Goal: Task Accomplishment & Management: Manage account settings

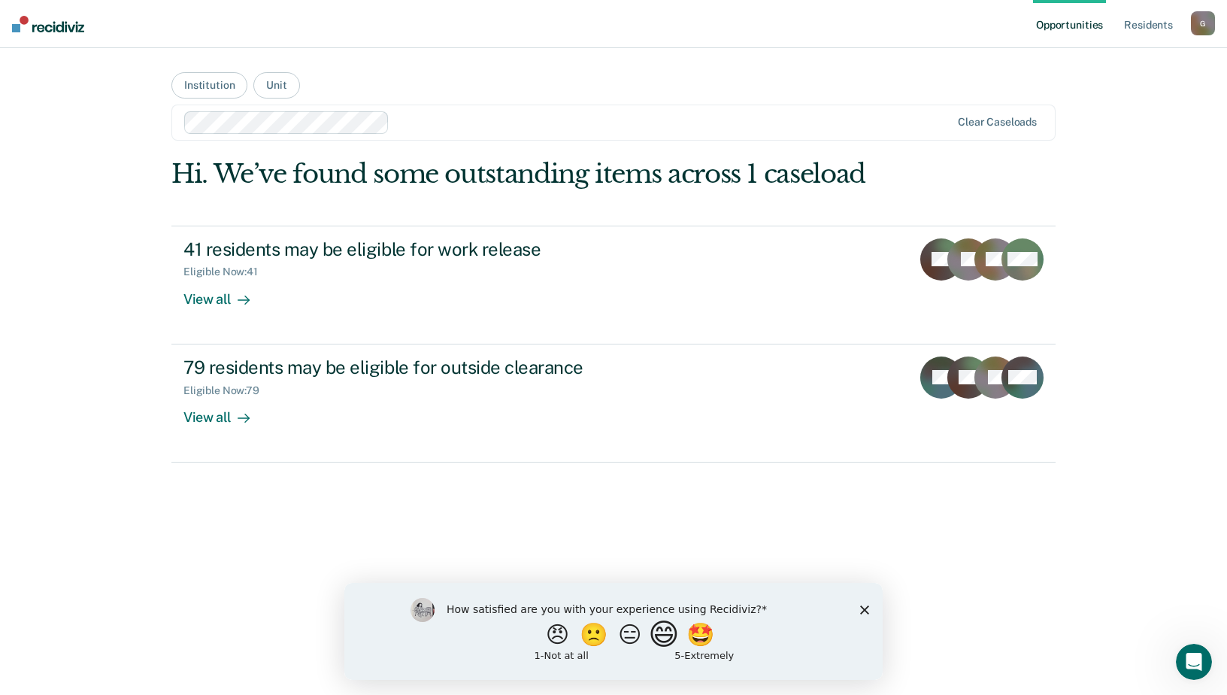
click at [674, 635] on button "😄" at bounding box center [665, 634] width 35 height 30
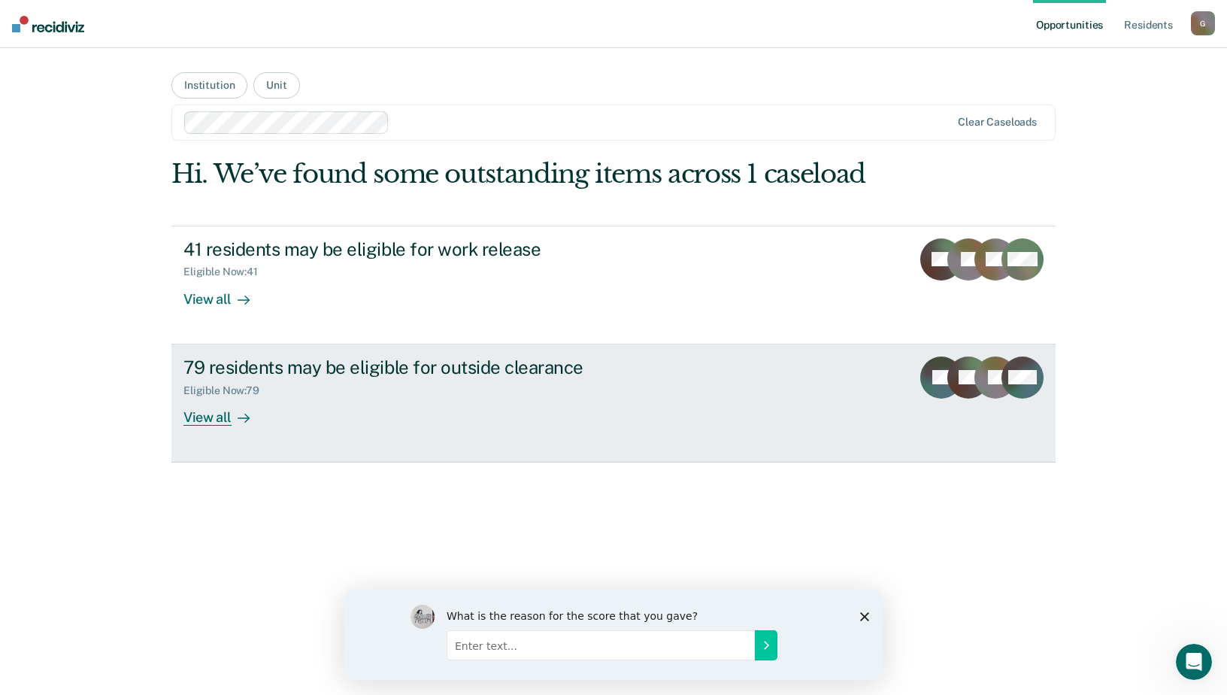
click at [209, 416] on div "View all" at bounding box center [225, 410] width 84 height 29
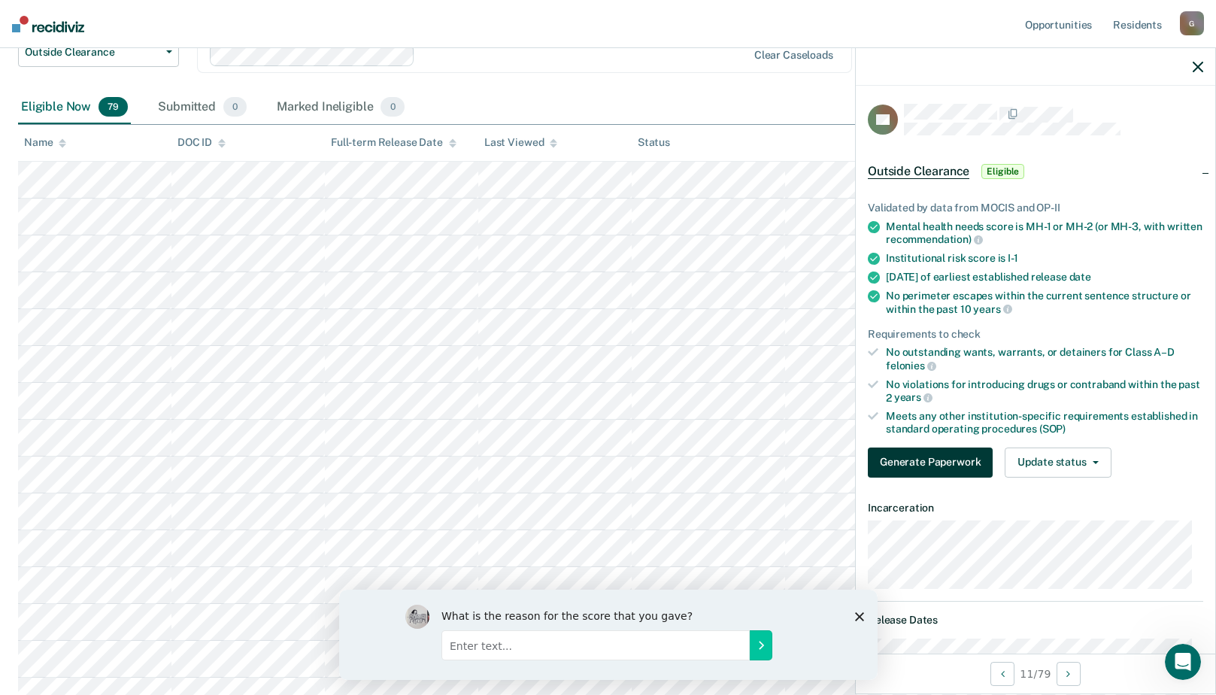
click at [915, 459] on button "Generate Paperwork" at bounding box center [930, 462] width 125 height 30
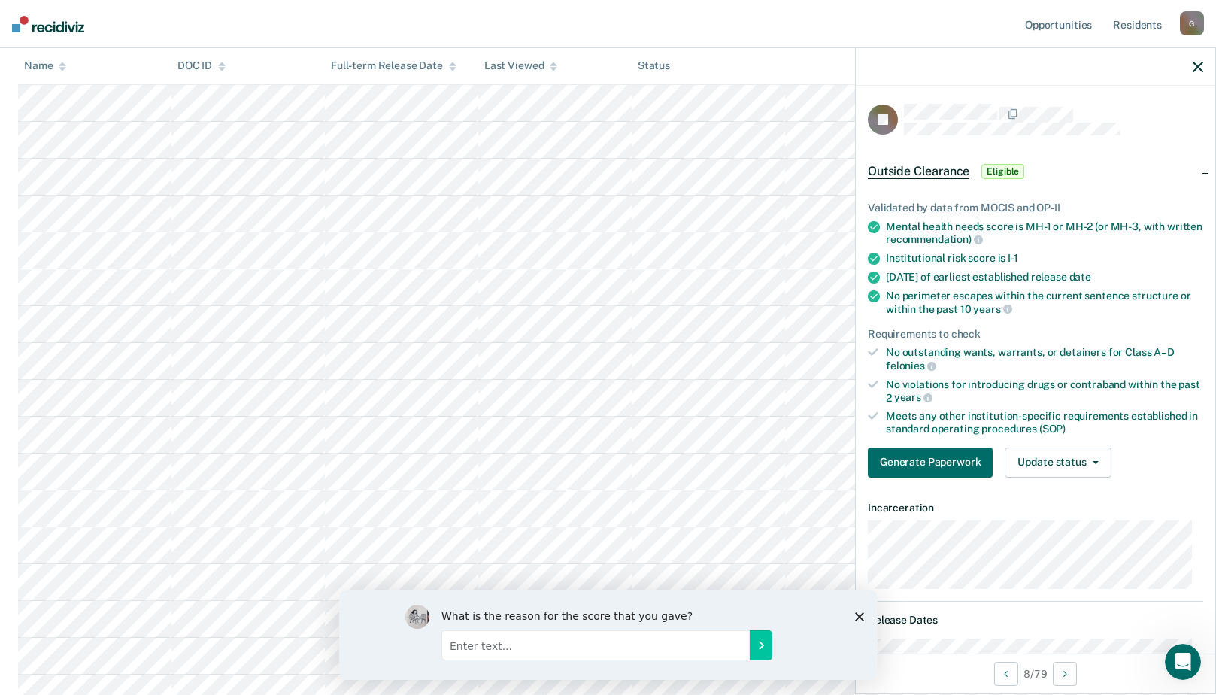
scroll to position [376, 0]
click at [921, 170] on span "Outside Clearance" at bounding box center [918, 171] width 101 height 15
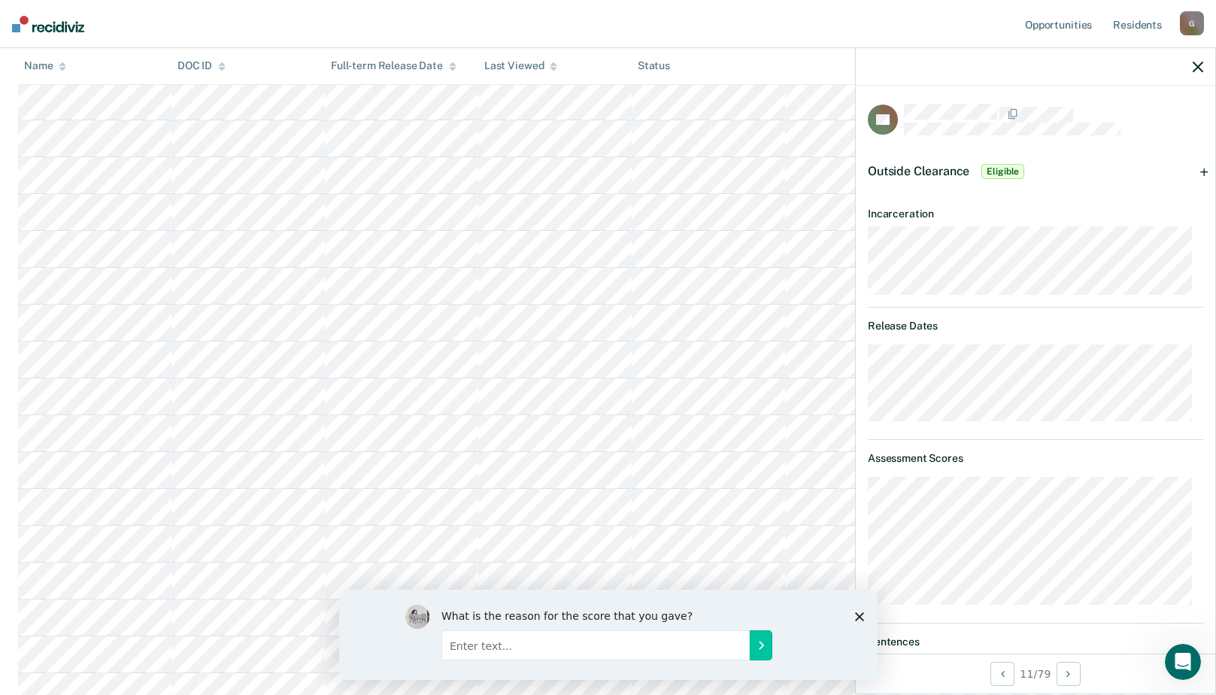
click at [1005, 169] on span "Eligible" at bounding box center [1002, 171] width 43 height 15
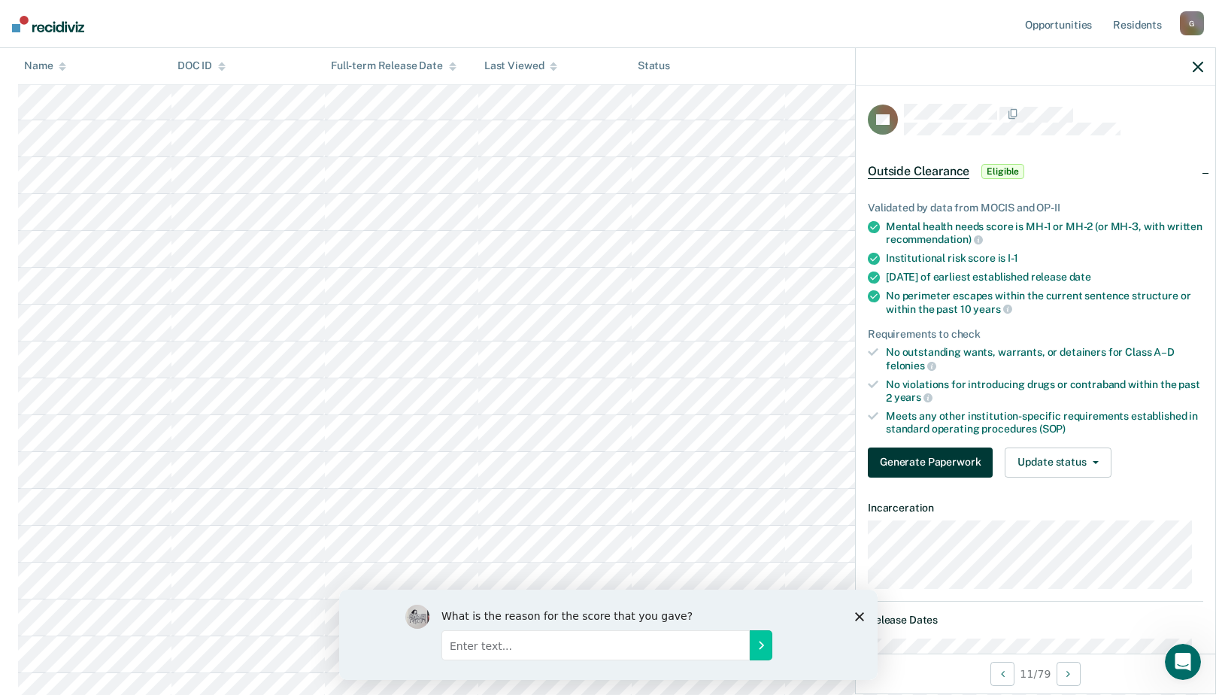
click at [943, 465] on button "Generate Paperwork" at bounding box center [930, 462] width 125 height 30
click at [945, 456] on button "Generate Paperwork" at bounding box center [930, 462] width 125 height 30
click at [944, 456] on button "Generate Paperwork" at bounding box center [930, 462] width 125 height 30
click at [923, 464] on button "Generate Paperwork" at bounding box center [930, 462] width 125 height 30
click at [924, 463] on button "Generate Paperwork" at bounding box center [930, 462] width 125 height 30
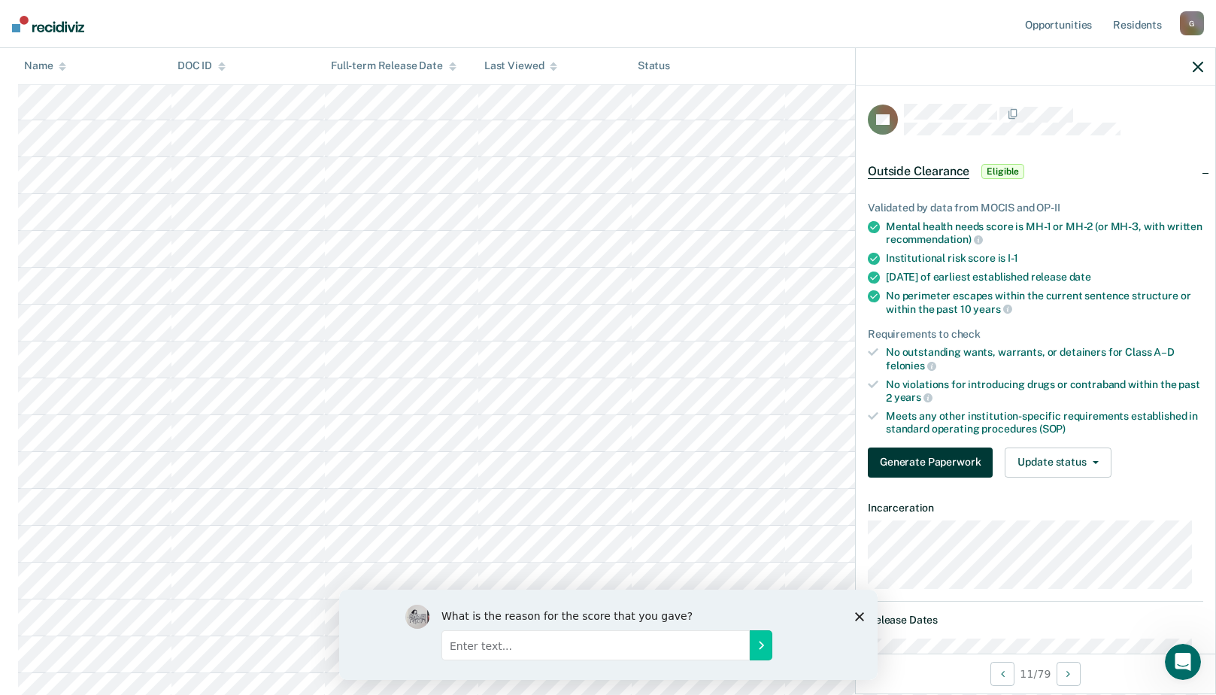
click at [925, 462] on button "Generate Paperwork" at bounding box center [930, 462] width 125 height 30
click at [925, 460] on button "Generate Paperwork" at bounding box center [930, 462] width 125 height 30
click at [1194, 22] on div "G" at bounding box center [1192, 23] width 24 height 24
click at [1084, 22] on link "Opportunities" at bounding box center [1058, 24] width 73 height 48
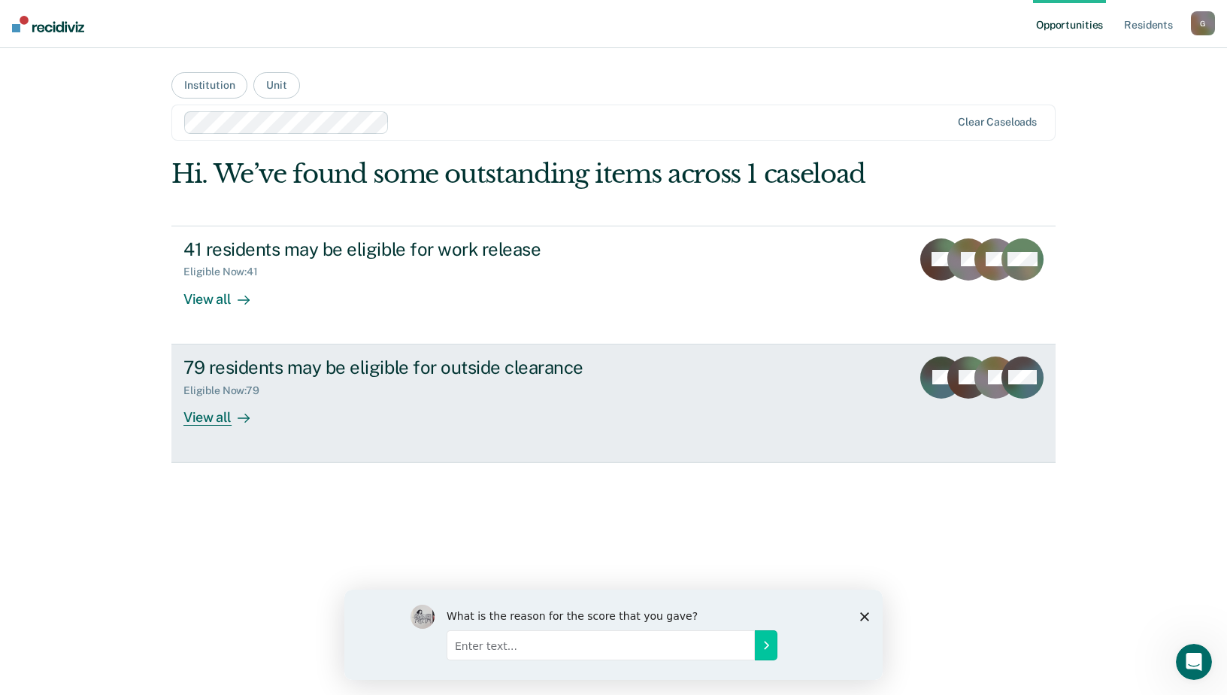
click at [209, 419] on div "View all" at bounding box center [225, 410] width 84 height 29
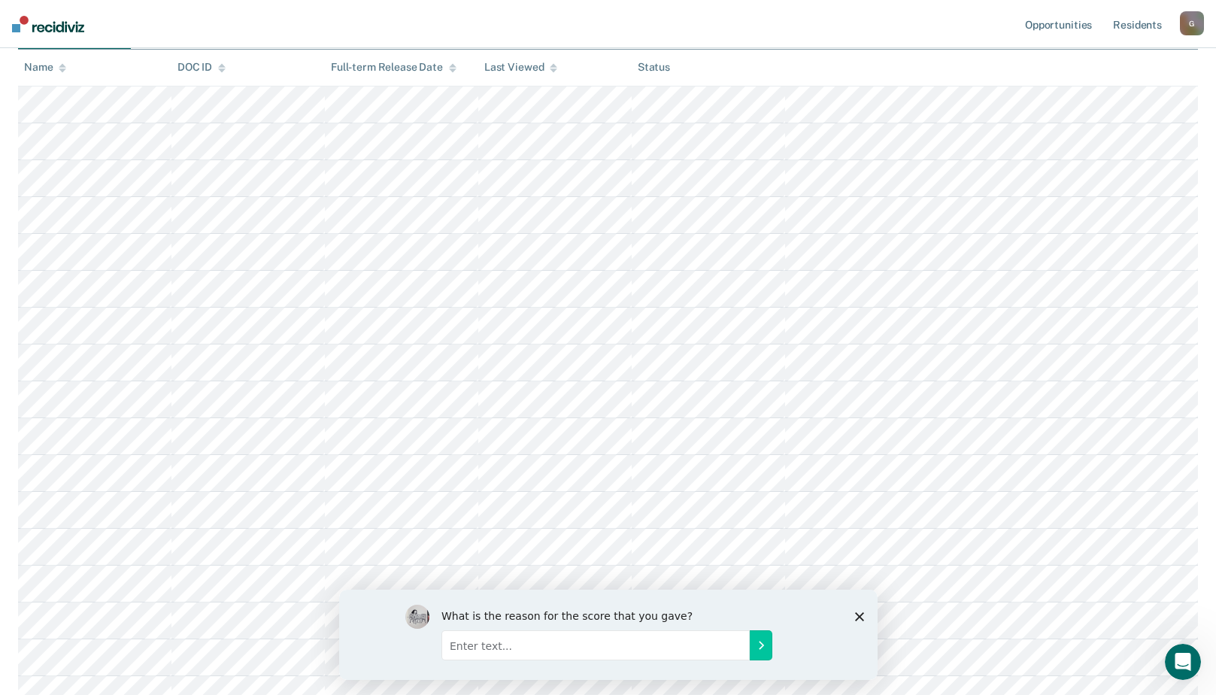
scroll to position [301, 0]
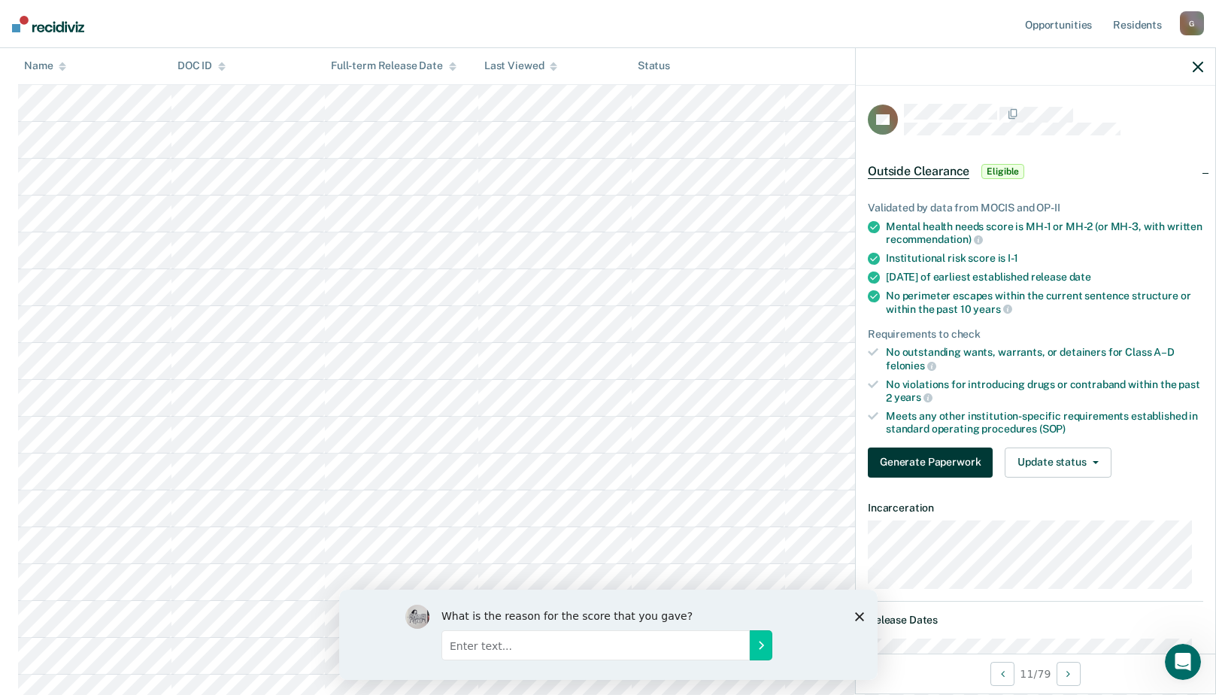
click at [971, 460] on button "Generate Paperwork" at bounding box center [930, 462] width 125 height 30
click at [971, 459] on button "Generate Paperwork" at bounding box center [930, 462] width 125 height 30
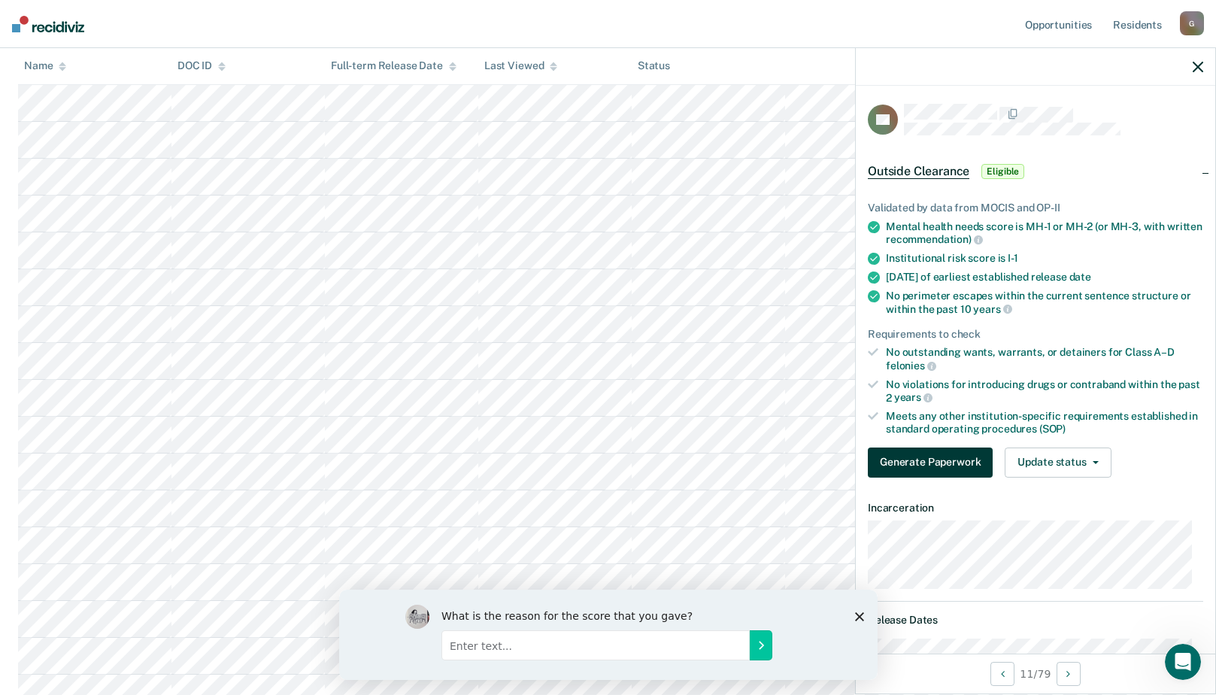
click at [971, 459] on button "Generate Paperwork" at bounding box center [930, 462] width 125 height 30
click at [910, 462] on button "Generate Paperwork" at bounding box center [930, 462] width 125 height 30
click at [997, 169] on span "Eligible" at bounding box center [1002, 171] width 43 height 15
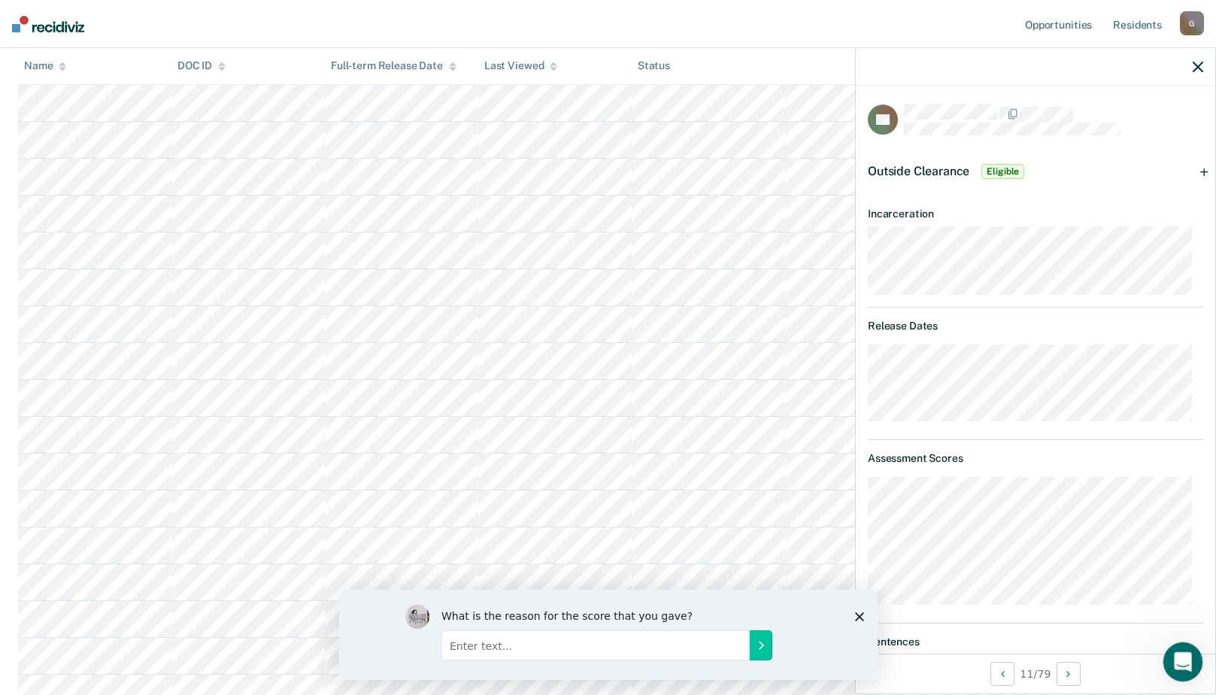
click at [1182, 654] on icon "Open Intercom Messenger" at bounding box center [1180, 659] width 25 height 25
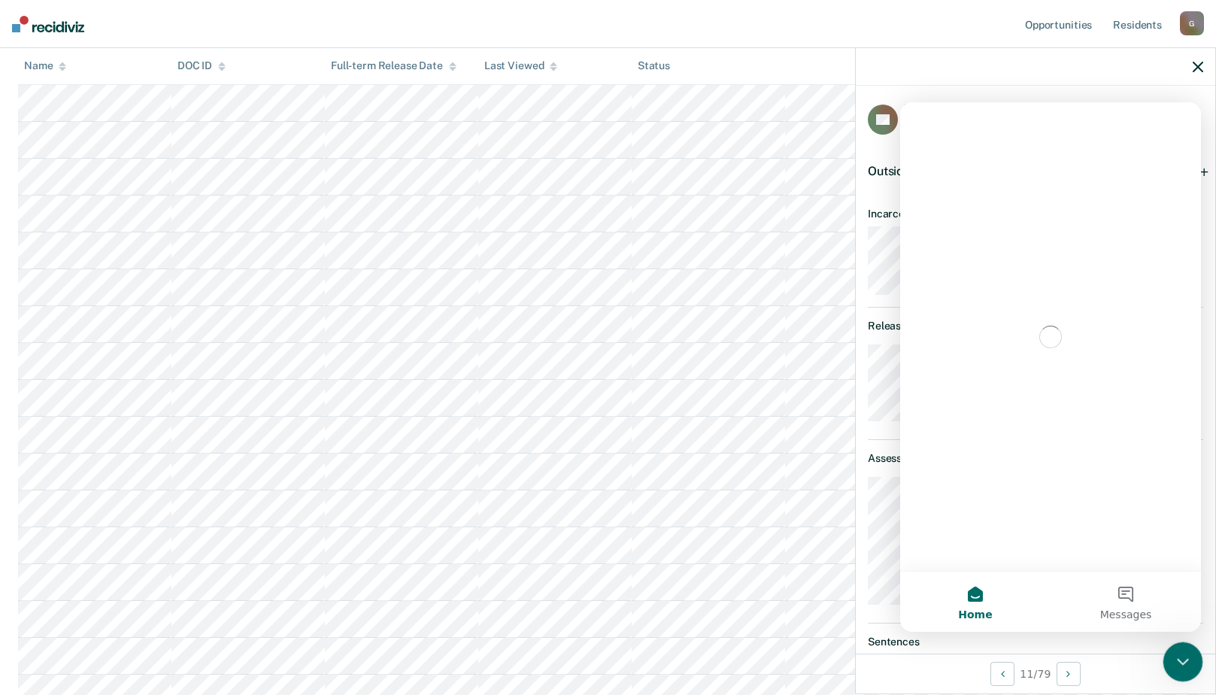
scroll to position [0, 0]
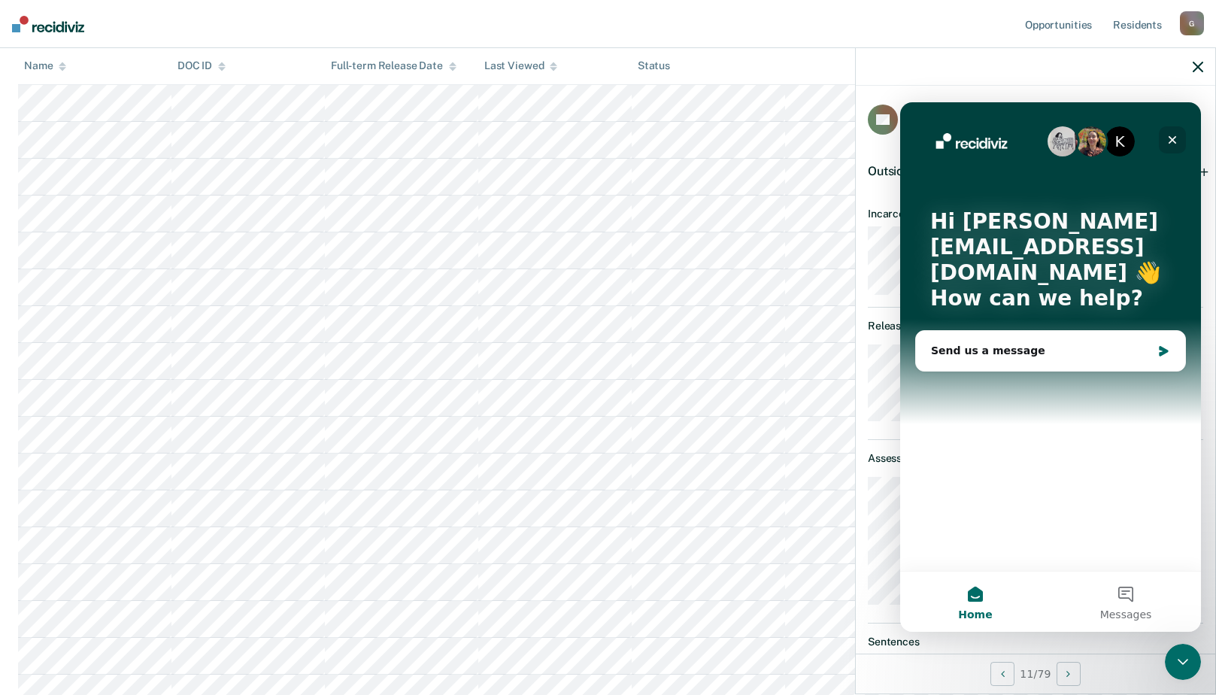
click at [1177, 138] on icon "Close" at bounding box center [1172, 140] width 12 height 12
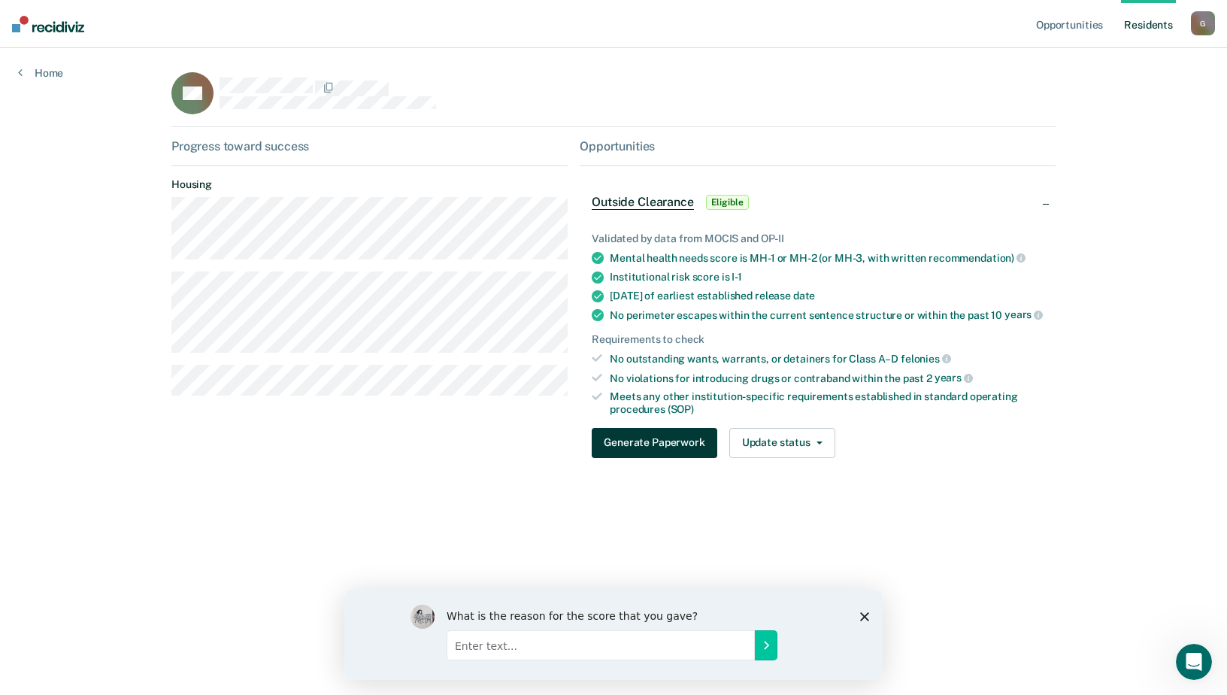
click at [625, 440] on button "Generate Paperwork" at bounding box center [654, 443] width 125 height 30
click at [629, 199] on span "Outside Clearance" at bounding box center [642, 202] width 101 height 15
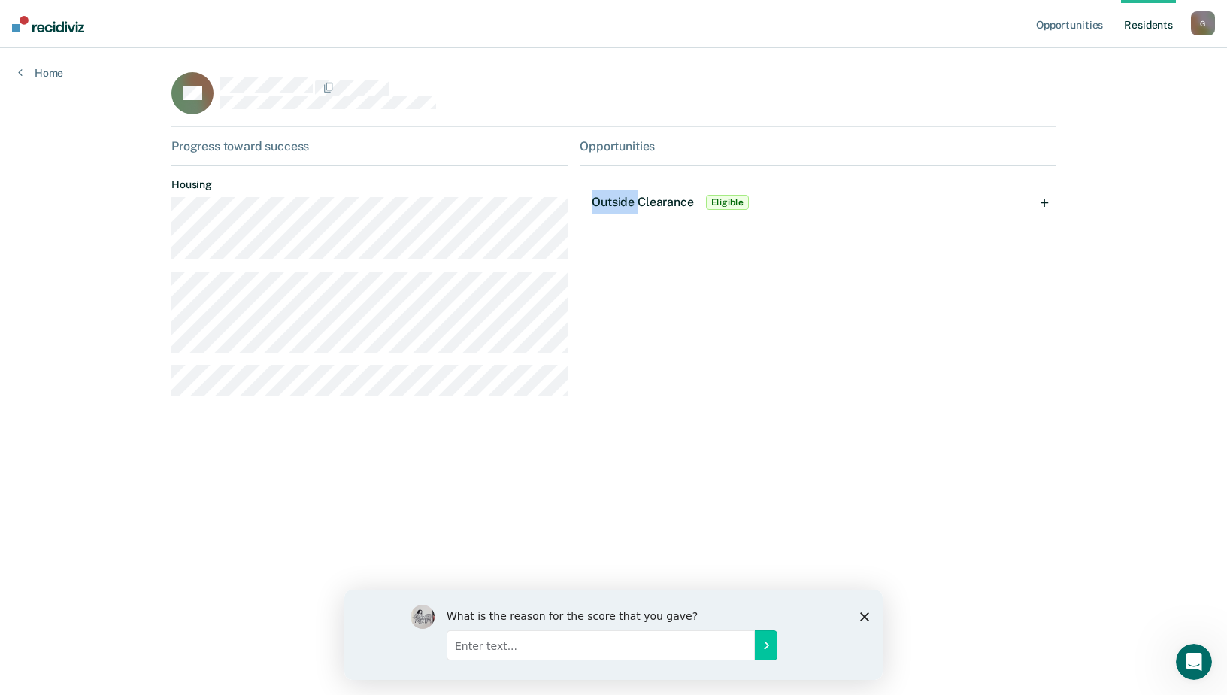
click at [629, 199] on span "Outside Clearance" at bounding box center [642, 202] width 101 height 14
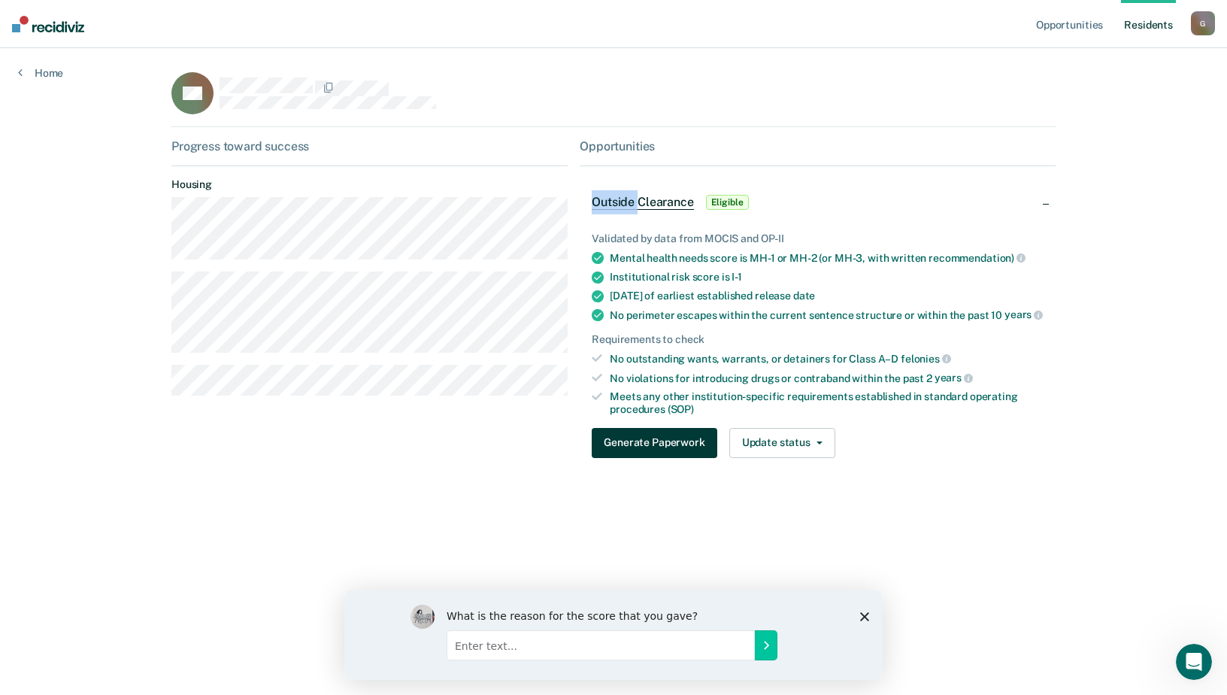
click at [649, 440] on button "Generate Paperwork" at bounding box center [654, 443] width 125 height 30
click at [654, 444] on button "Generate Paperwork" at bounding box center [654, 443] width 125 height 30
click at [776, 446] on button "Update status" at bounding box center [782, 443] width 106 height 30
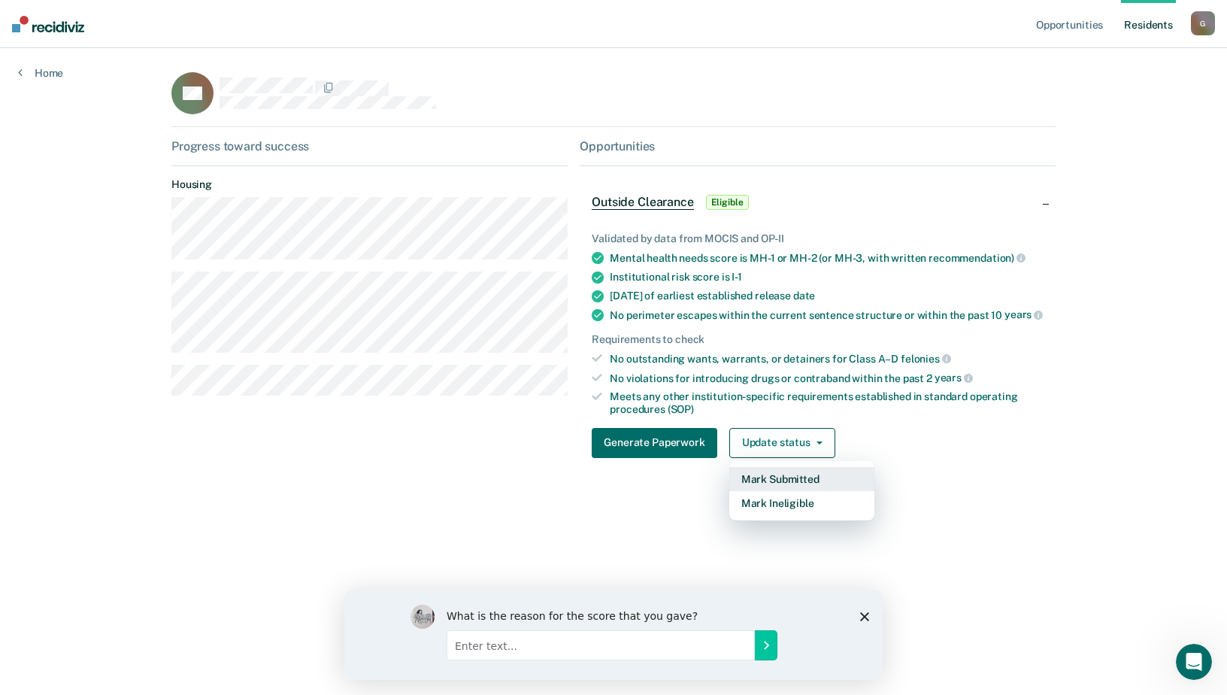
click at [776, 483] on div "Mark Submitted Mark Ineligible" at bounding box center [801, 491] width 145 height 60
click at [774, 479] on button "Mark Submitted" at bounding box center [801, 479] width 145 height 24
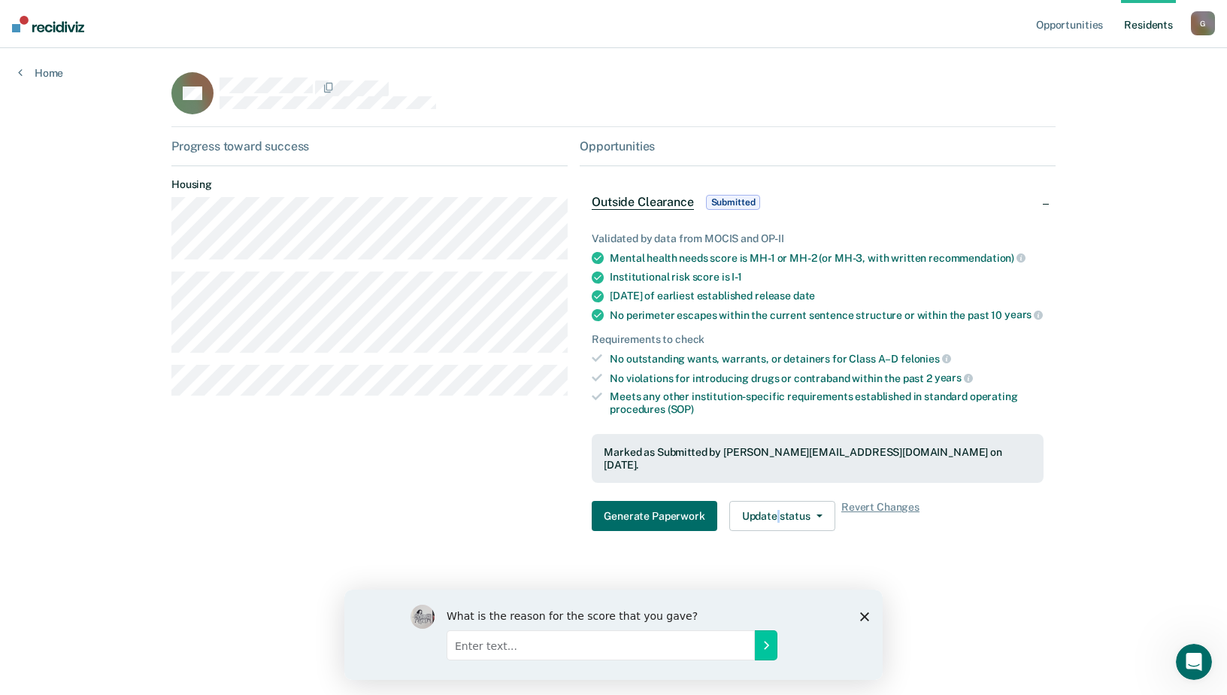
click at [774, 479] on div "Validated by data from MOCIS and OP-II Mental health needs score is MH-1 or MH-…" at bounding box center [818, 375] width 476 height 335
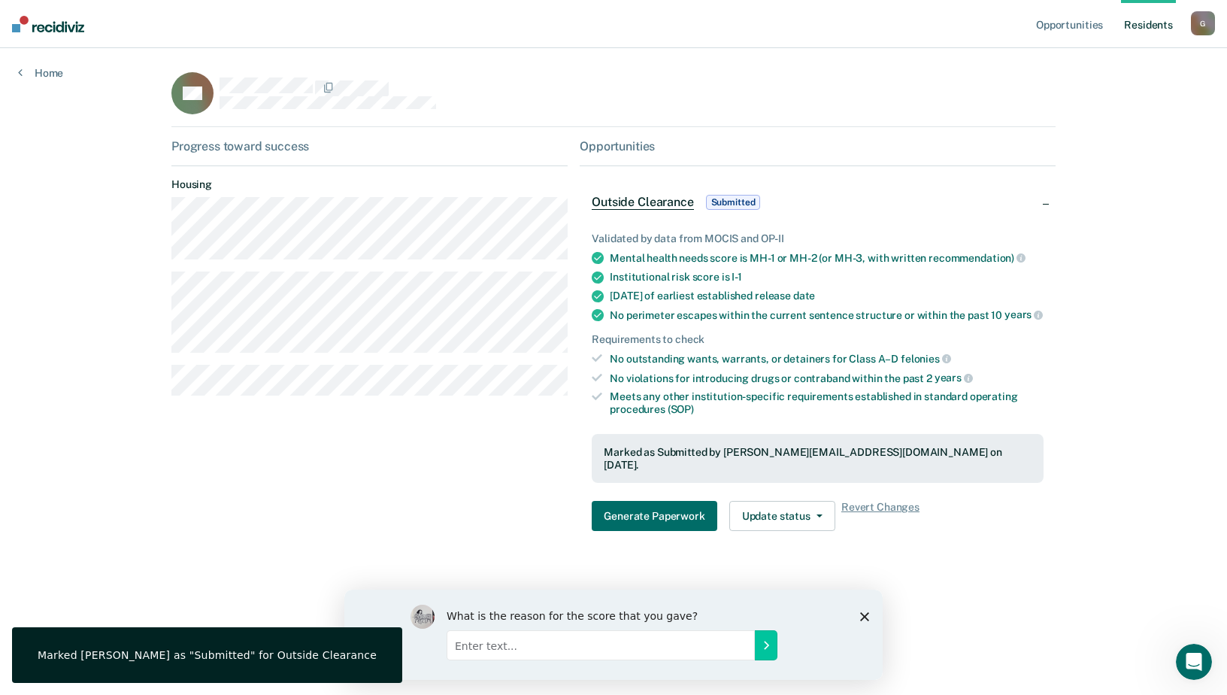
click at [698, 453] on div "Marked as Submitted by Gerry.Roll@doc.mo.gov on September 8, 2025." at bounding box center [818, 459] width 428 height 26
click at [679, 501] on button "Generate Paperwork" at bounding box center [654, 516] width 125 height 30
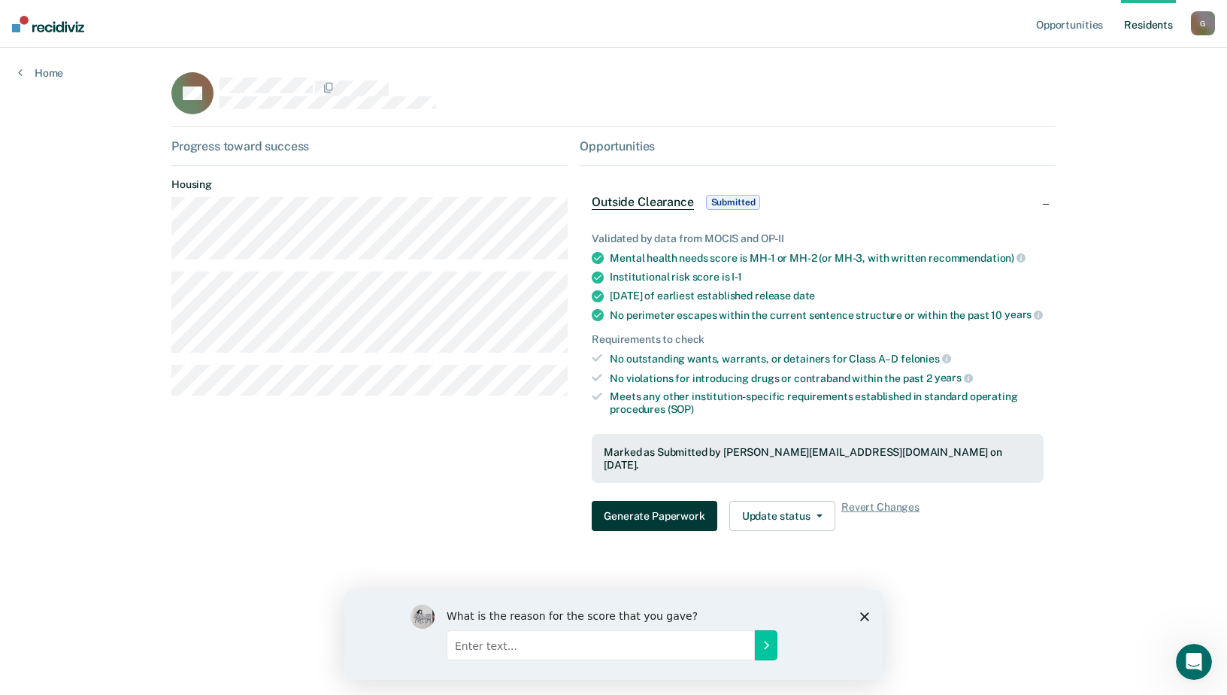
click at [681, 501] on button "Generate Paperwork" at bounding box center [654, 516] width 125 height 30
click at [682, 501] on button "Generate Paperwork" at bounding box center [654, 516] width 125 height 30
click at [710, 459] on div "Marked as Submitted by Gerry.Roll@doc.mo.gov on September 8, 2025." at bounding box center [818, 459] width 452 height 50
drag, startPoint x: 943, startPoint y: 466, endPoint x: 937, endPoint y: 474, distance: 9.6
click at [937, 474] on div "Validated by data from MOCIS and OP-II Mental health needs score is MH-1 or MH-…" at bounding box center [818, 375] width 476 height 335
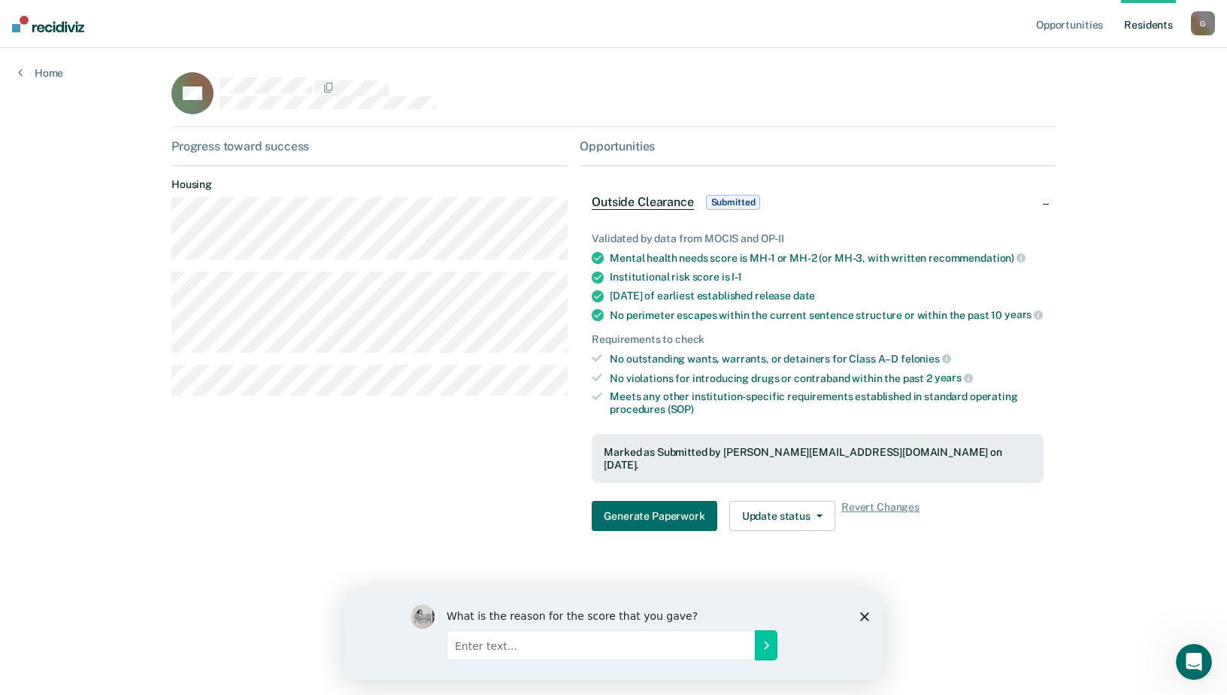
drag, startPoint x: 937, startPoint y: 474, endPoint x: 807, endPoint y: 453, distance: 132.5
click at [807, 453] on div "Marked as Submitted by Gerry.Roll@doc.mo.gov on September 8, 2025." at bounding box center [818, 459] width 428 height 26
click at [692, 455] on div "Marked as Submitted by Gerry.Roll@doc.mo.gov on September 8, 2025." at bounding box center [818, 459] width 428 height 26
click at [801, 509] on button "Update status" at bounding box center [782, 516] width 106 height 30
click at [790, 541] on button "Revert from Submitted" at bounding box center [801, 552] width 145 height 24
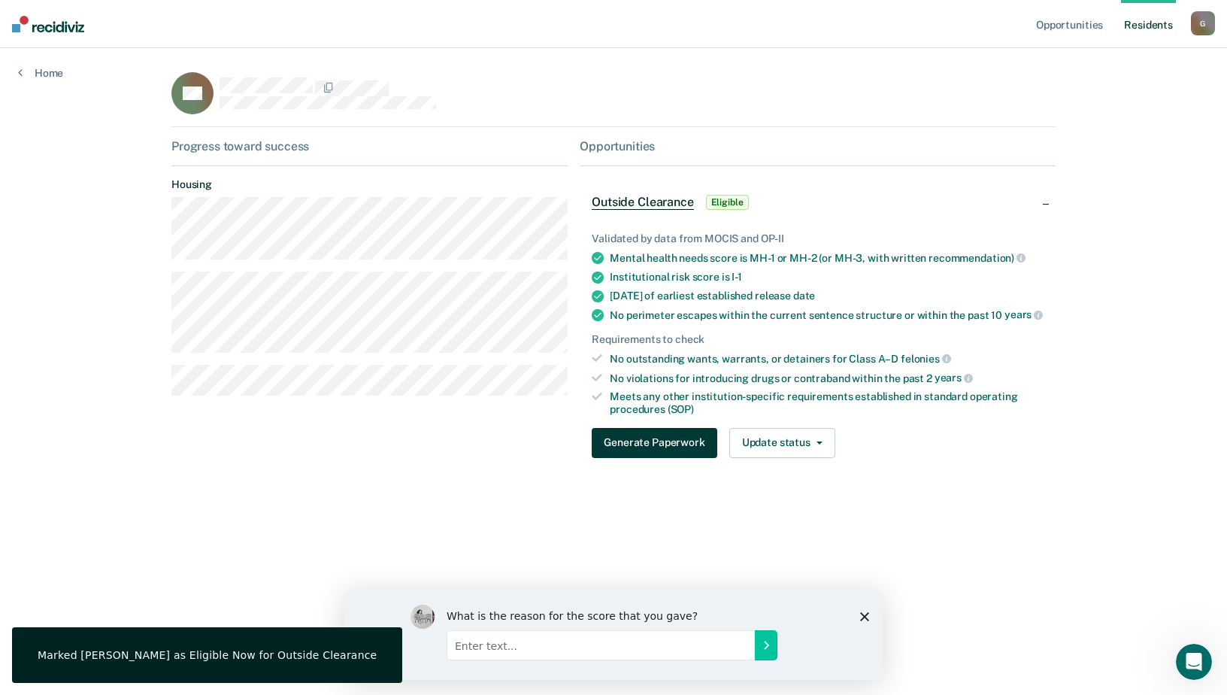
click at [670, 444] on button "Generate Paperwork" at bounding box center [654, 443] width 125 height 30
click at [628, 439] on button "Generate Paperwork" at bounding box center [654, 443] width 125 height 30
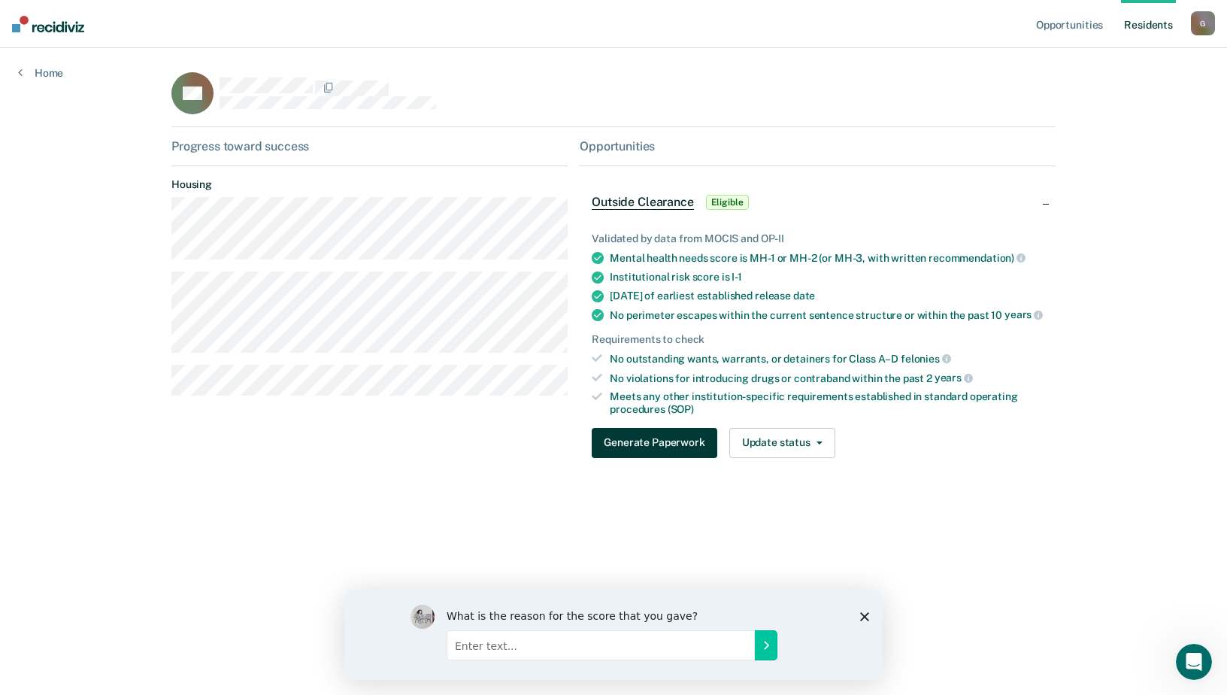
click at [644, 441] on button "Generate Paperwork" at bounding box center [654, 443] width 125 height 30
click at [653, 437] on button "Generate Paperwork" at bounding box center [654, 443] width 125 height 30
click at [1147, 23] on link "Resident s" at bounding box center [1148, 24] width 55 height 48
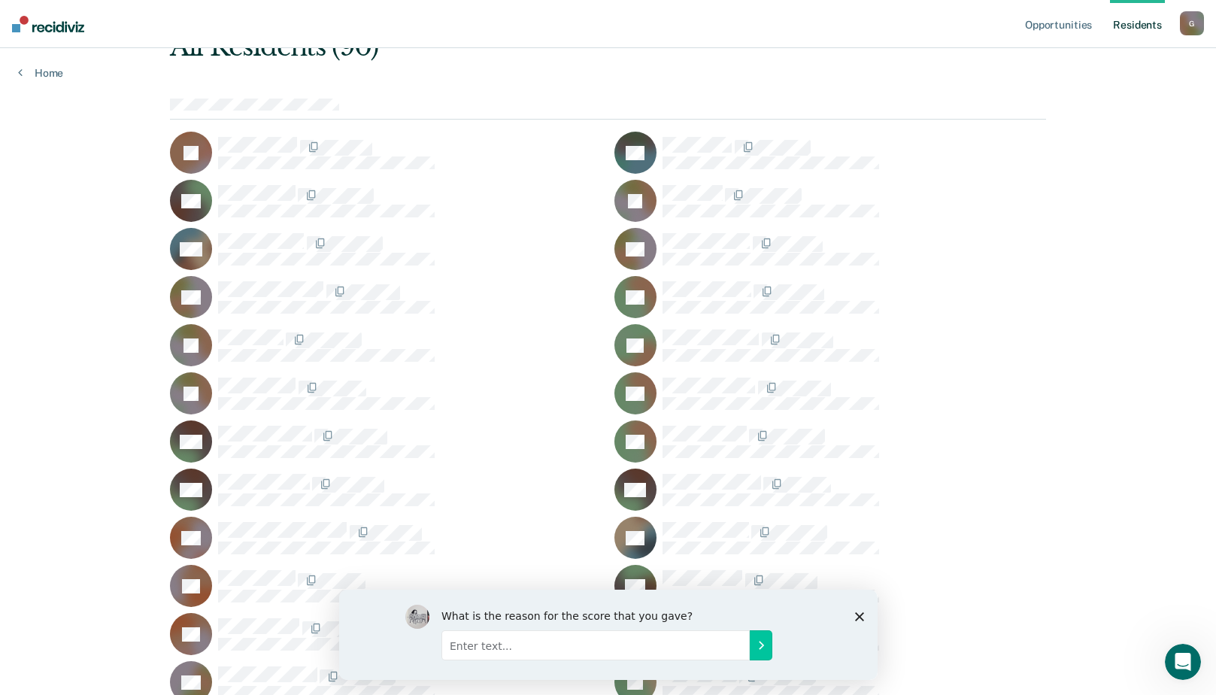
scroll to position [52, 0]
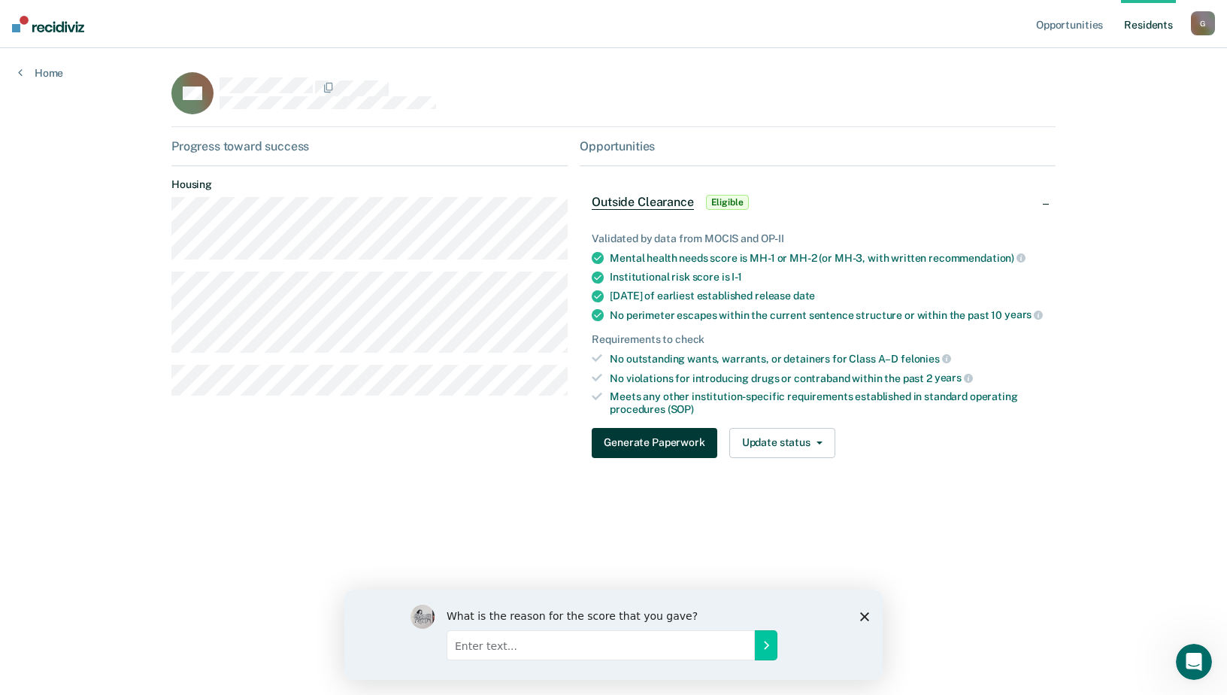
click at [659, 438] on button "Generate Paperwork" at bounding box center [654, 443] width 125 height 30
click at [1078, 24] on link "Opportunities" at bounding box center [1069, 24] width 73 height 48
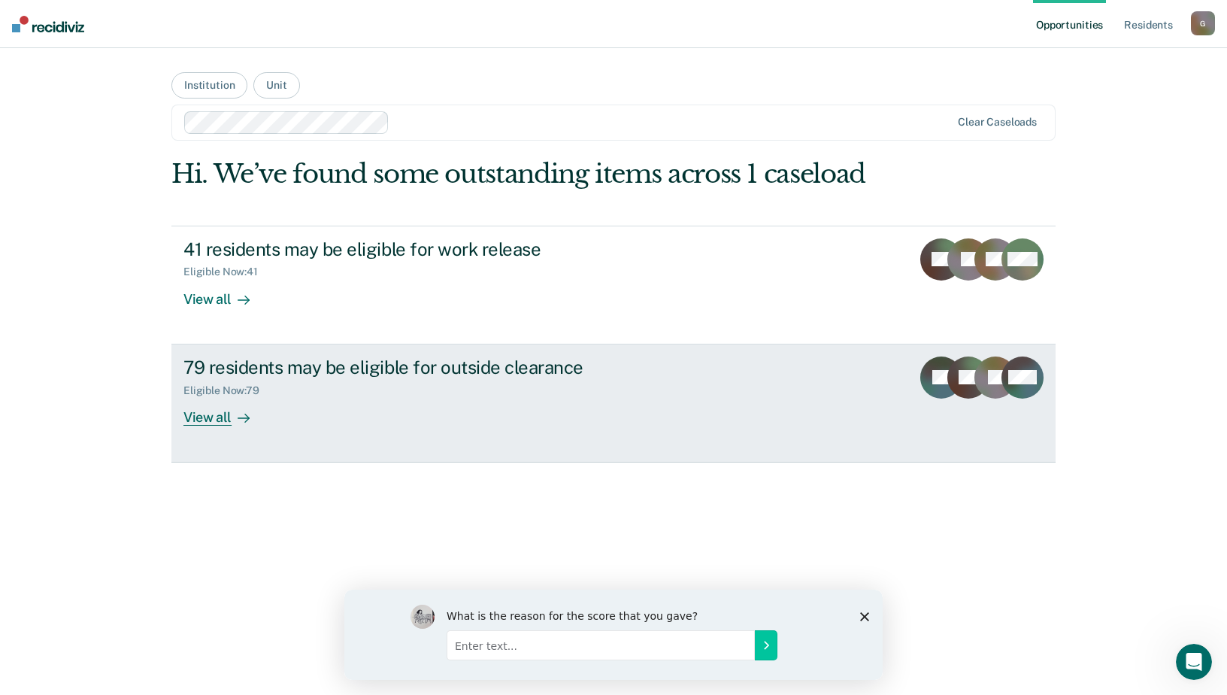
click at [202, 419] on div "View all" at bounding box center [225, 410] width 84 height 29
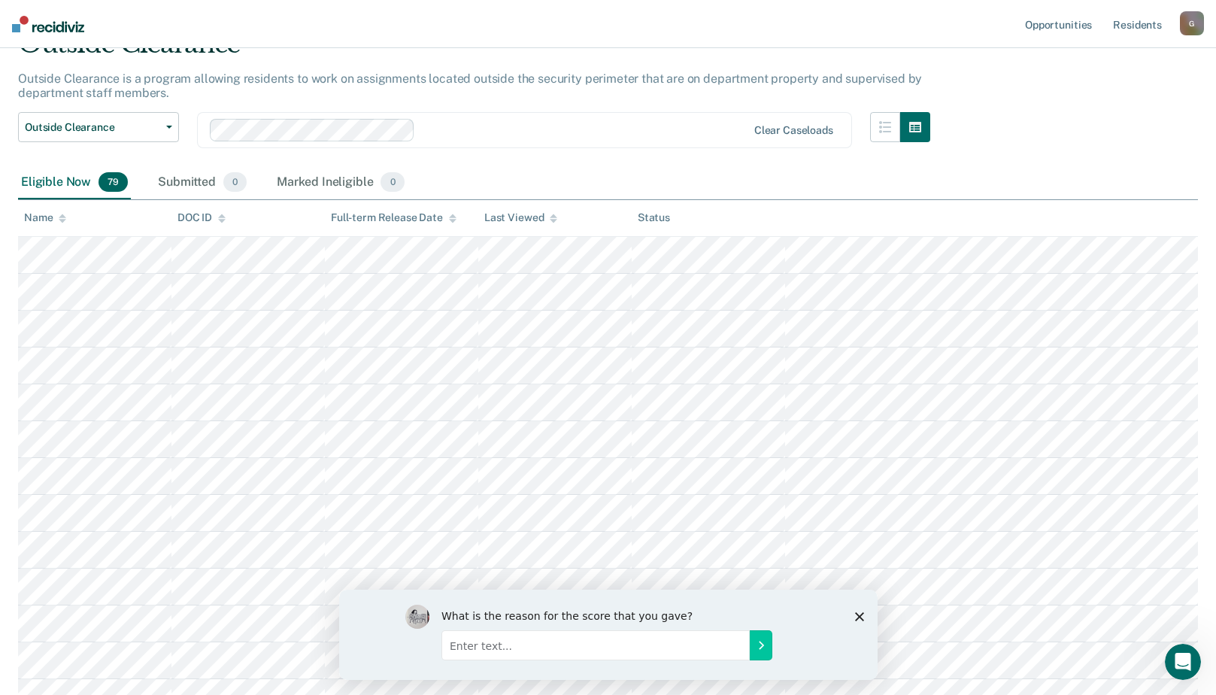
scroll to position [150, 0]
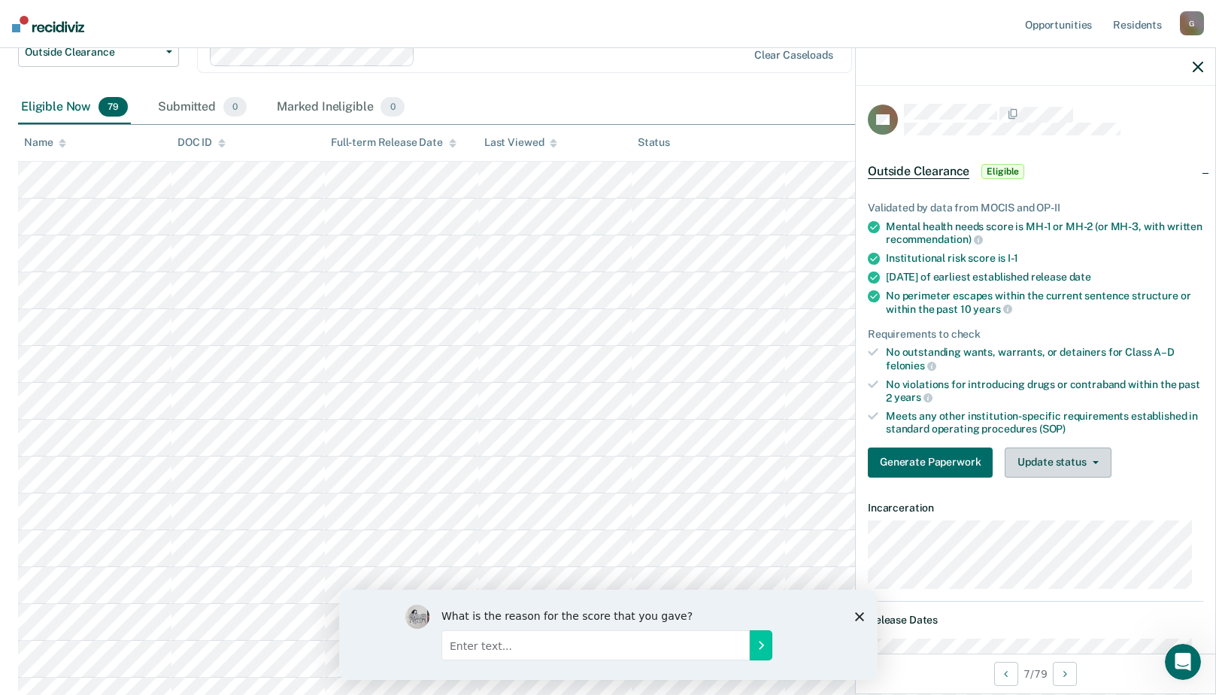
click at [1050, 458] on button "Update status" at bounding box center [1057, 462] width 106 height 30
click at [941, 458] on button "Generate Paperwork" at bounding box center [930, 462] width 125 height 30
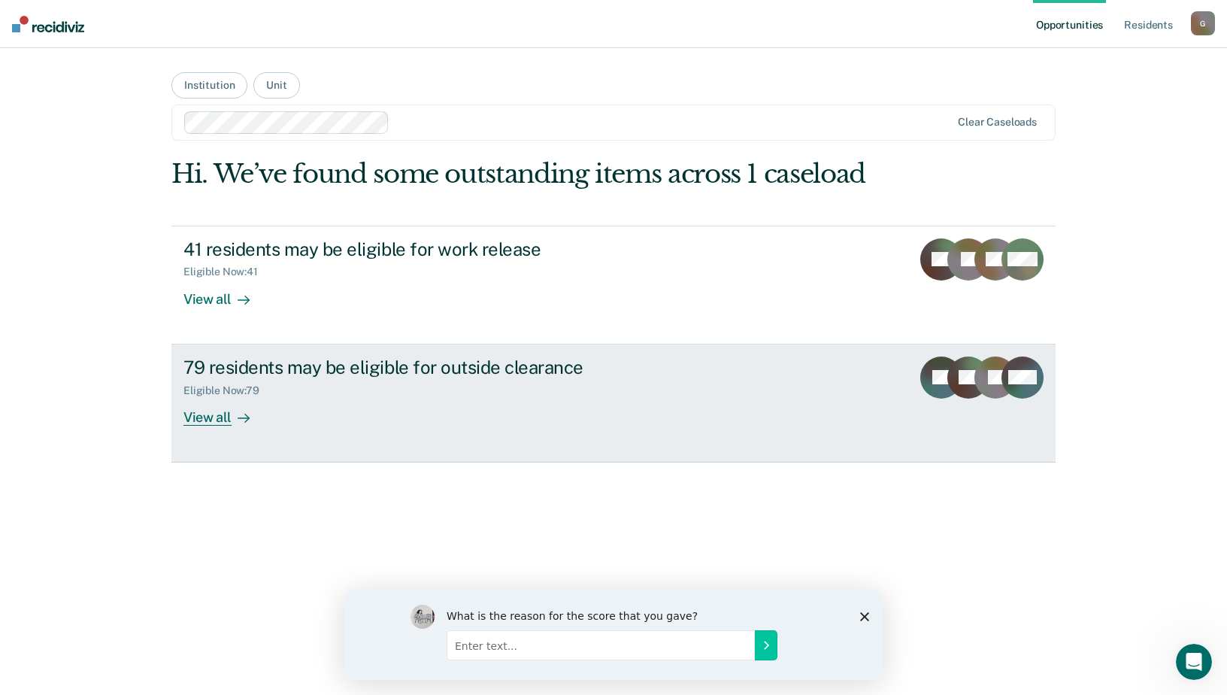
click at [201, 418] on div "View all" at bounding box center [225, 410] width 84 height 29
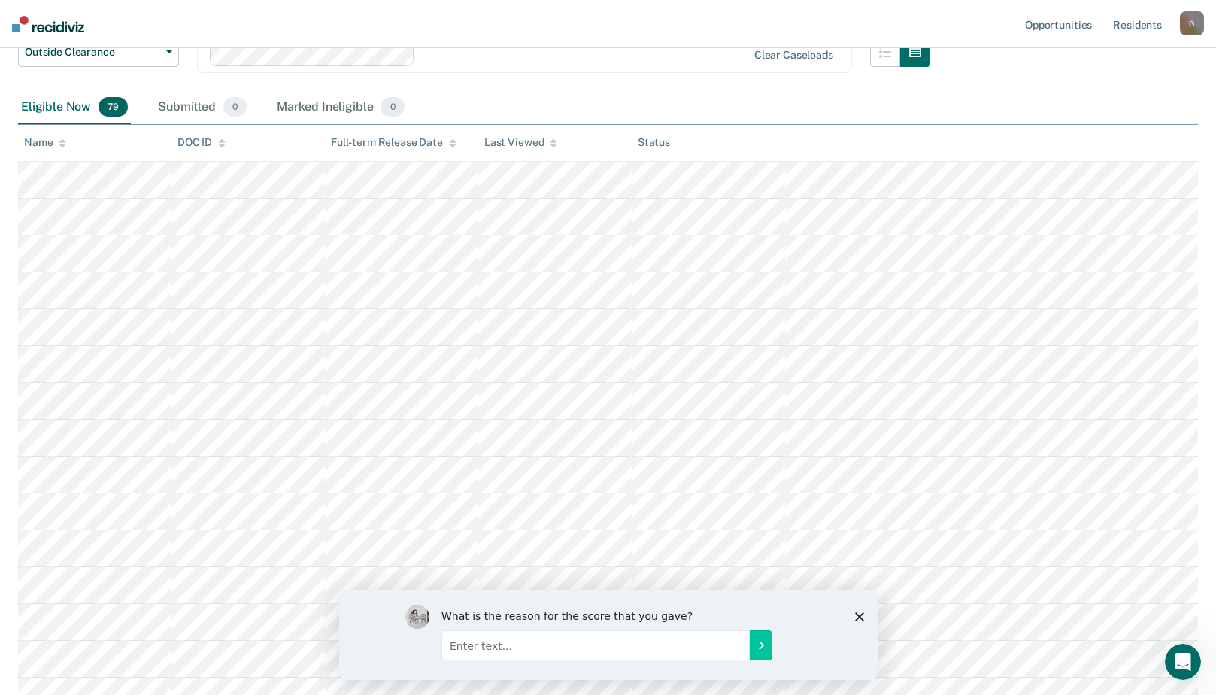
scroll to position [226, 0]
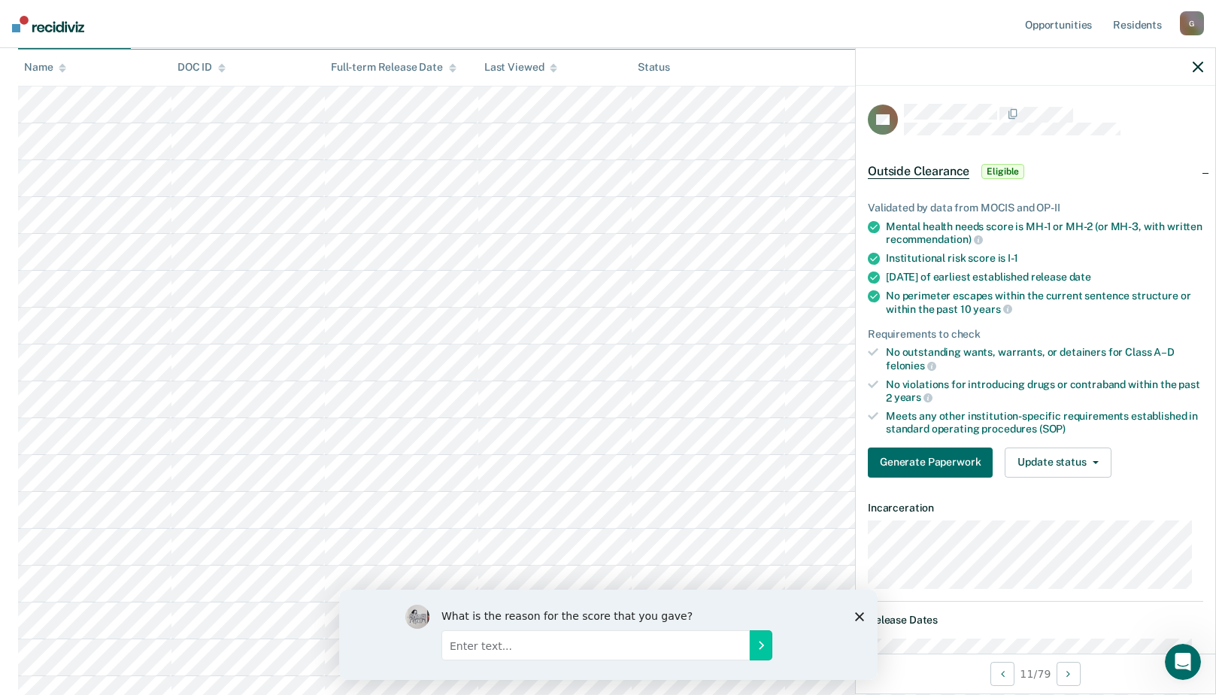
click at [553, 70] on icon at bounding box center [554, 70] width 8 height 4
click at [553, 65] on icon at bounding box center [554, 66] width 8 height 4
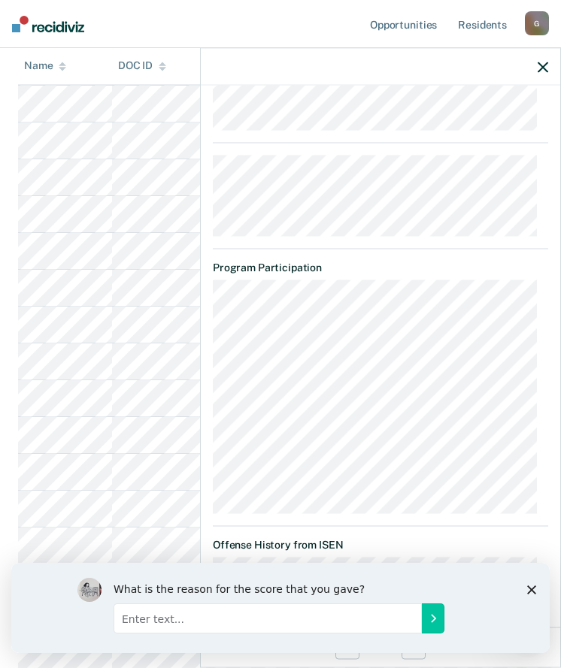
scroll to position [1278, 0]
click at [353, 545] on dt "Offense History from ISEN" at bounding box center [380, 545] width 335 height 13
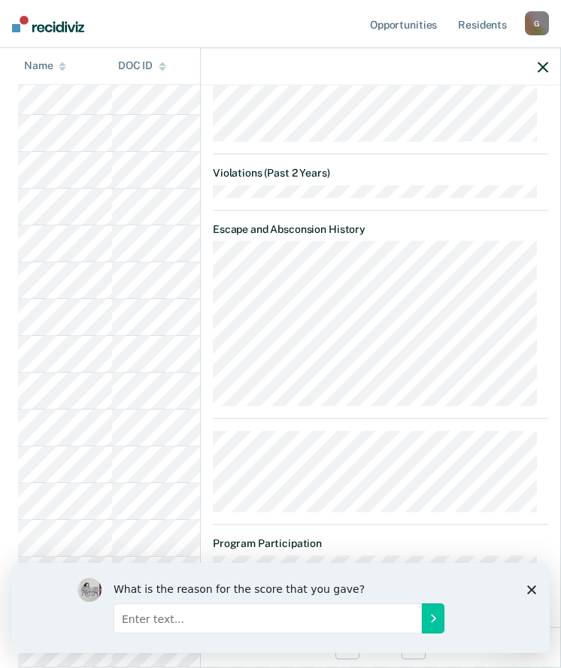
scroll to position [1420, 0]
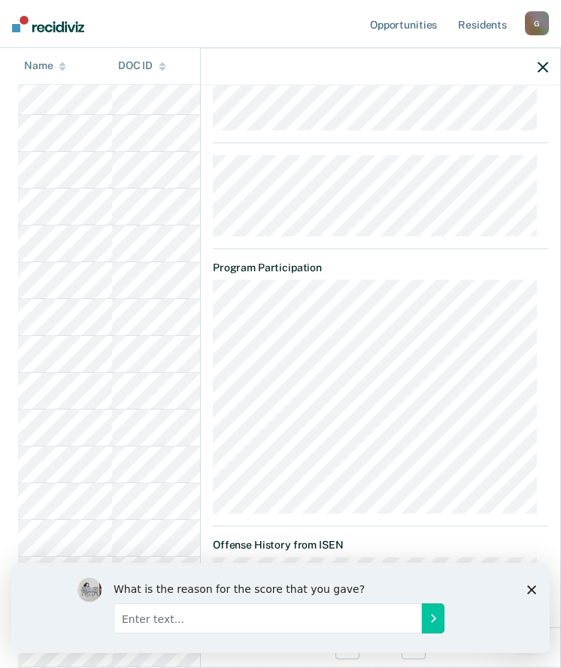
click at [533, 589] on icon "Close survey" at bounding box center [531, 589] width 9 height 9
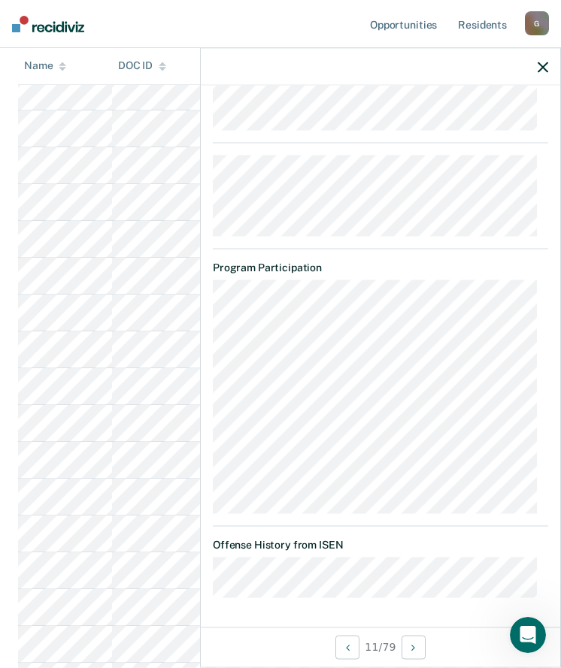
scroll to position [1579, 0]
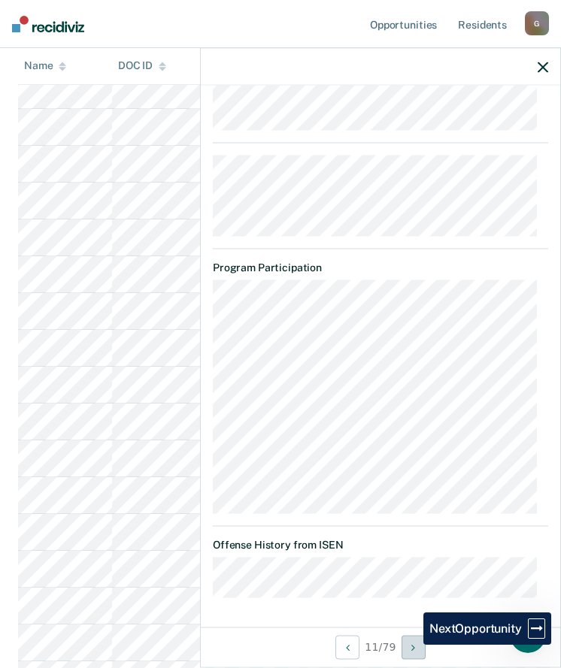
click at [413, 645] on button "Next Opportunity" at bounding box center [413, 647] width 24 height 24
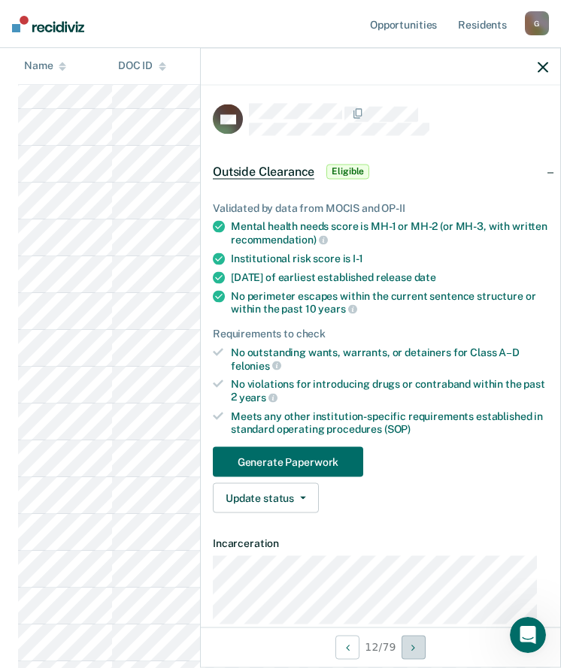
scroll to position [526, 0]
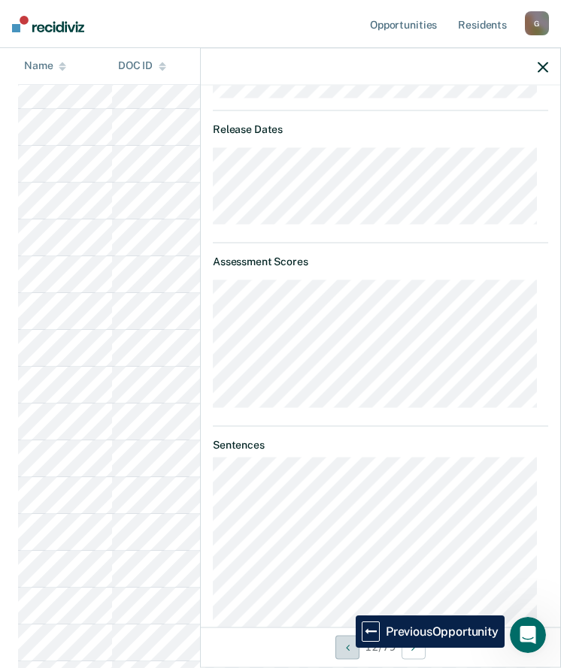
click at [346, 647] on icon "Previous Opportunity" at bounding box center [348, 647] width 4 height 11
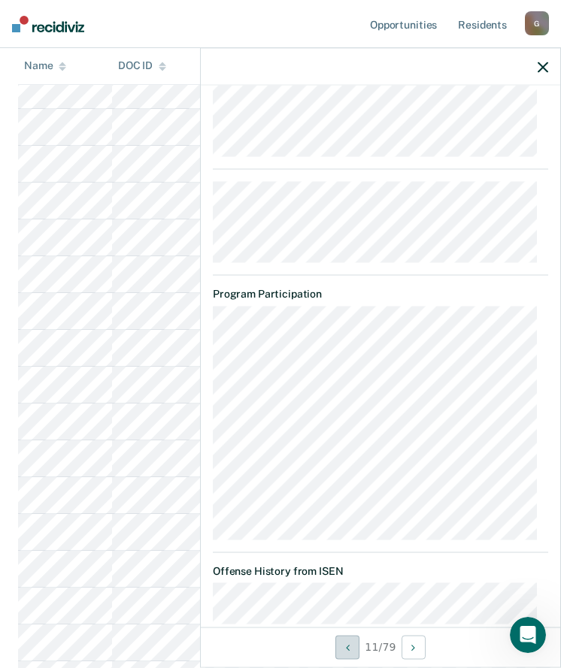
scroll to position [1454, 0]
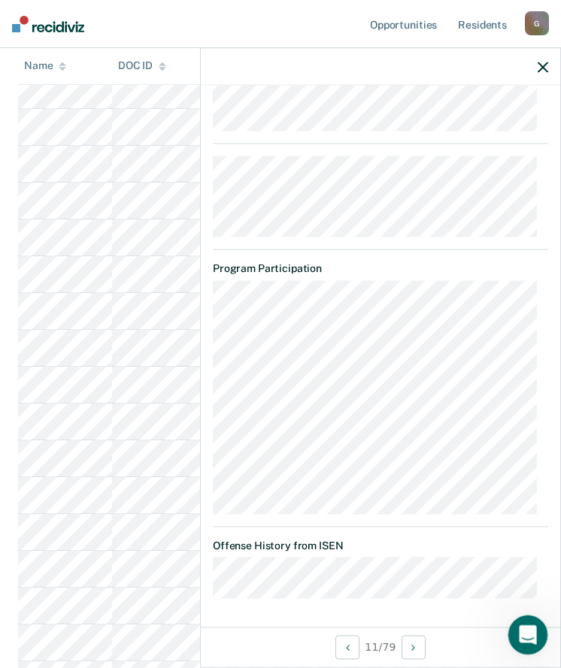
click at [528, 635] on icon "Open Intercom Messenger" at bounding box center [525, 633] width 11 height 12
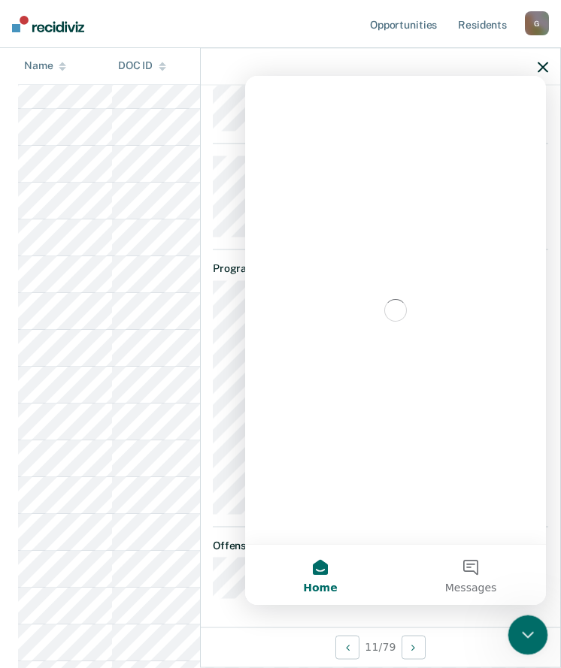
scroll to position [0, 0]
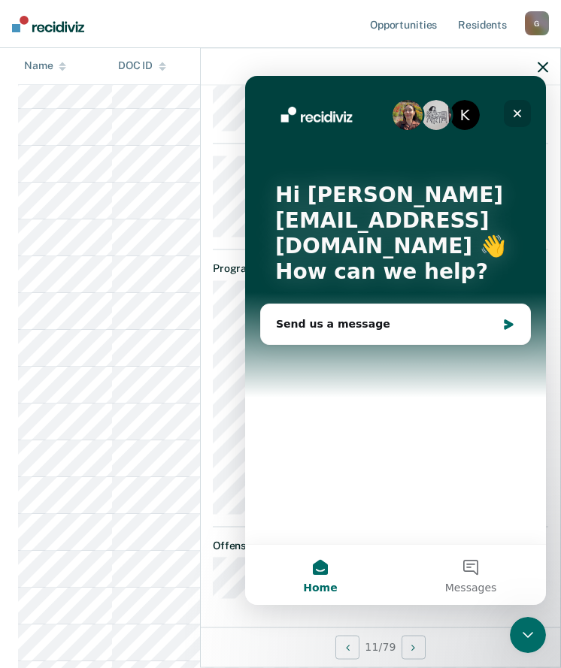
click at [520, 113] on icon "Close" at bounding box center [517, 114] width 12 height 12
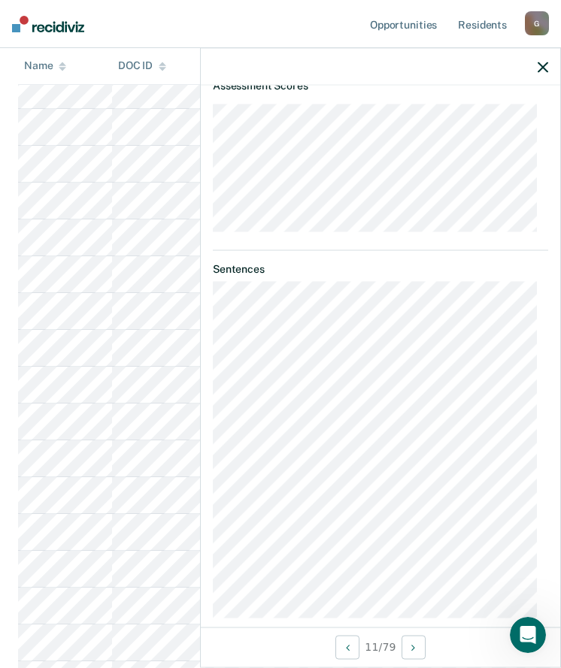
scroll to position [251, 0]
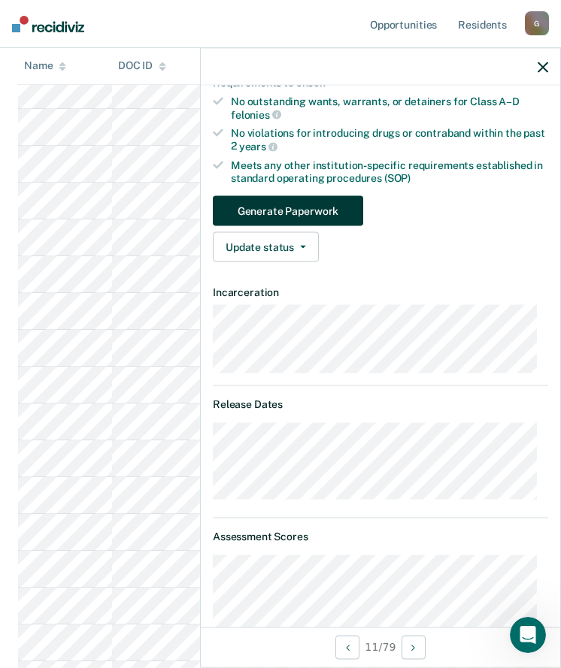
click at [268, 207] on button "Generate Paperwork" at bounding box center [288, 211] width 150 height 30
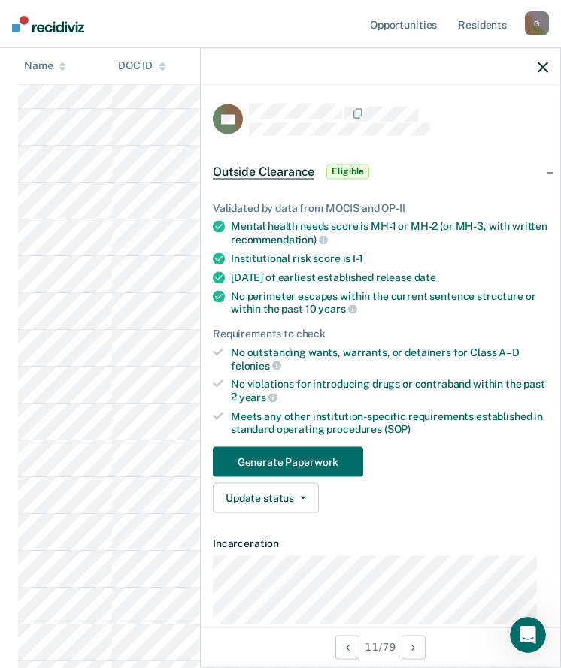
click at [253, 170] on span "Outside Clearance" at bounding box center [263, 171] width 101 height 15
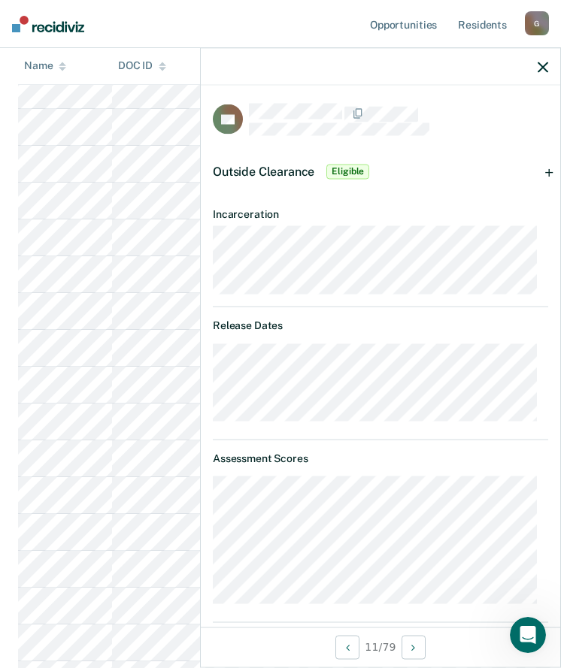
click at [257, 165] on span "Outside Clearance" at bounding box center [263, 171] width 101 height 14
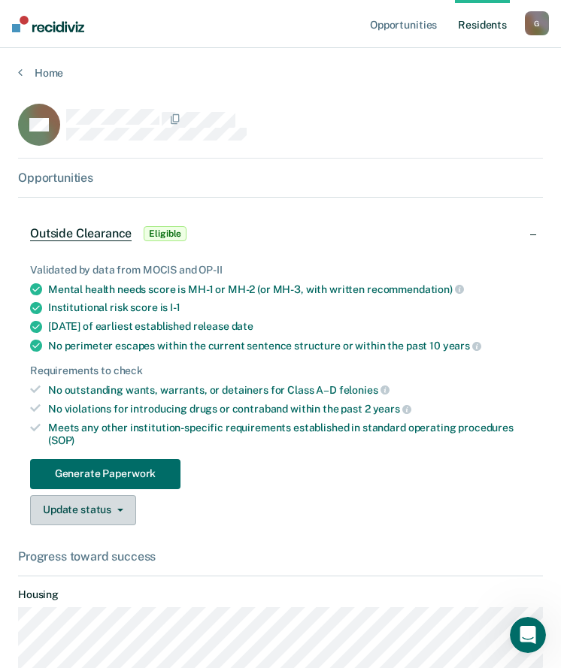
click at [117, 510] on icon "button" at bounding box center [120, 510] width 6 height 3
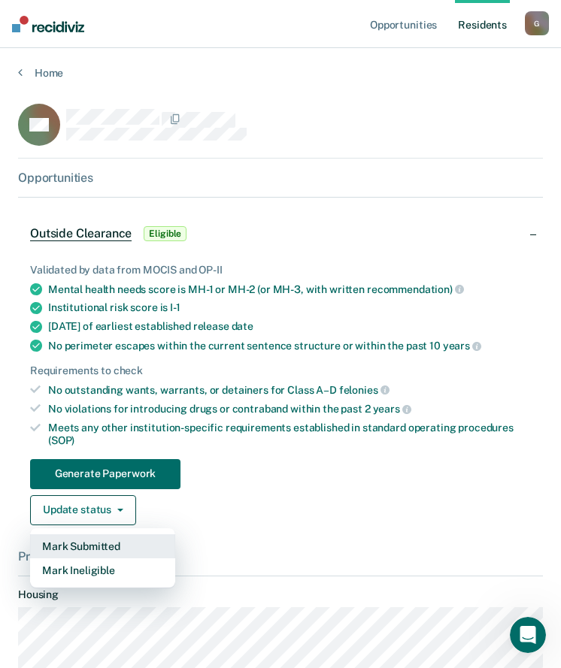
click at [118, 544] on button "Mark Submitted" at bounding box center [102, 547] width 145 height 24
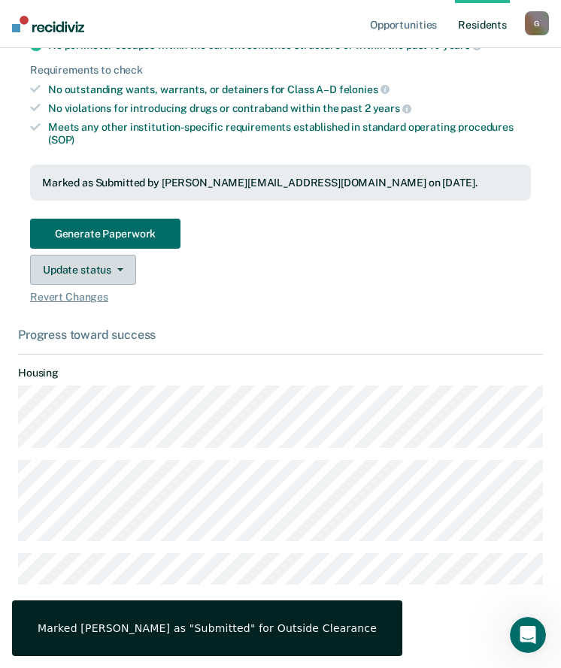
scroll to position [307, 0]
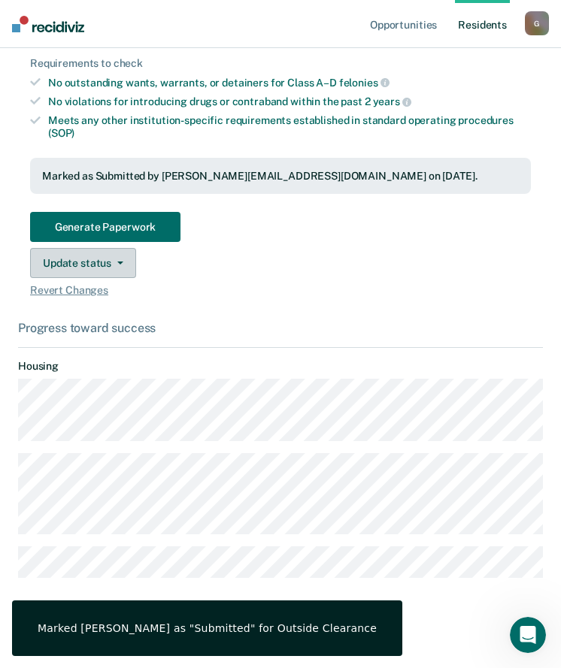
click at [125, 261] on button "Update status" at bounding box center [83, 263] width 106 height 30
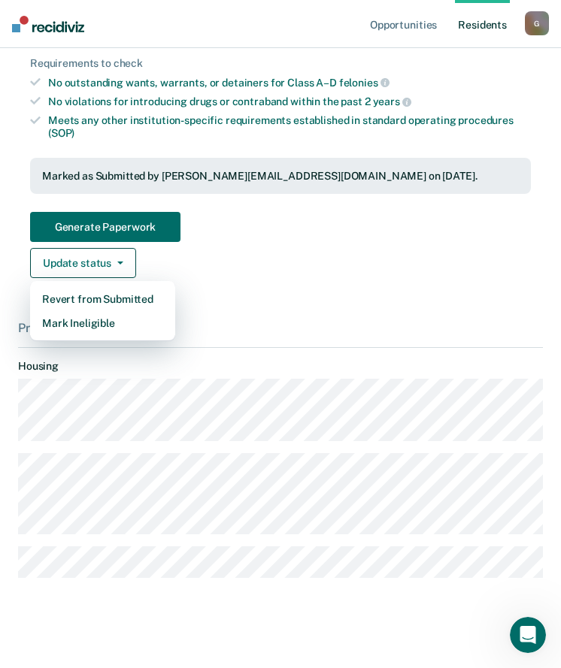
click at [220, 271] on div "Update status Revert from Submitted Mark Ineligible" at bounding box center [280, 263] width 501 height 30
click at [124, 257] on button "Update status" at bounding box center [83, 263] width 106 height 30
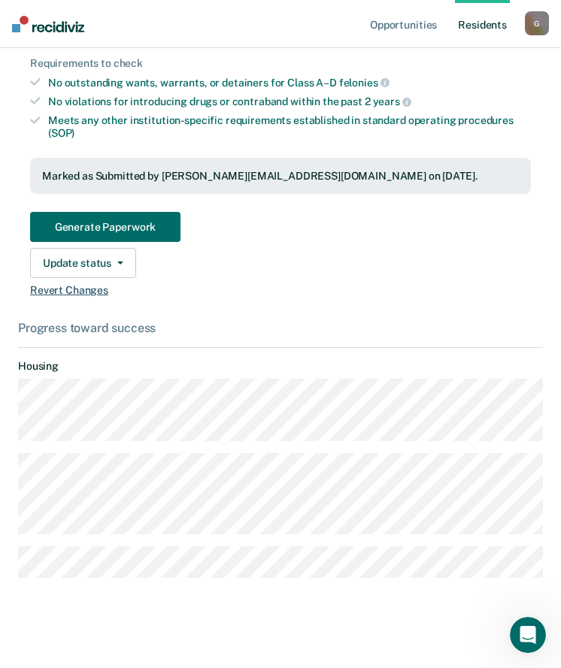
click at [80, 290] on span "Revert Changes" at bounding box center [280, 290] width 501 height 13
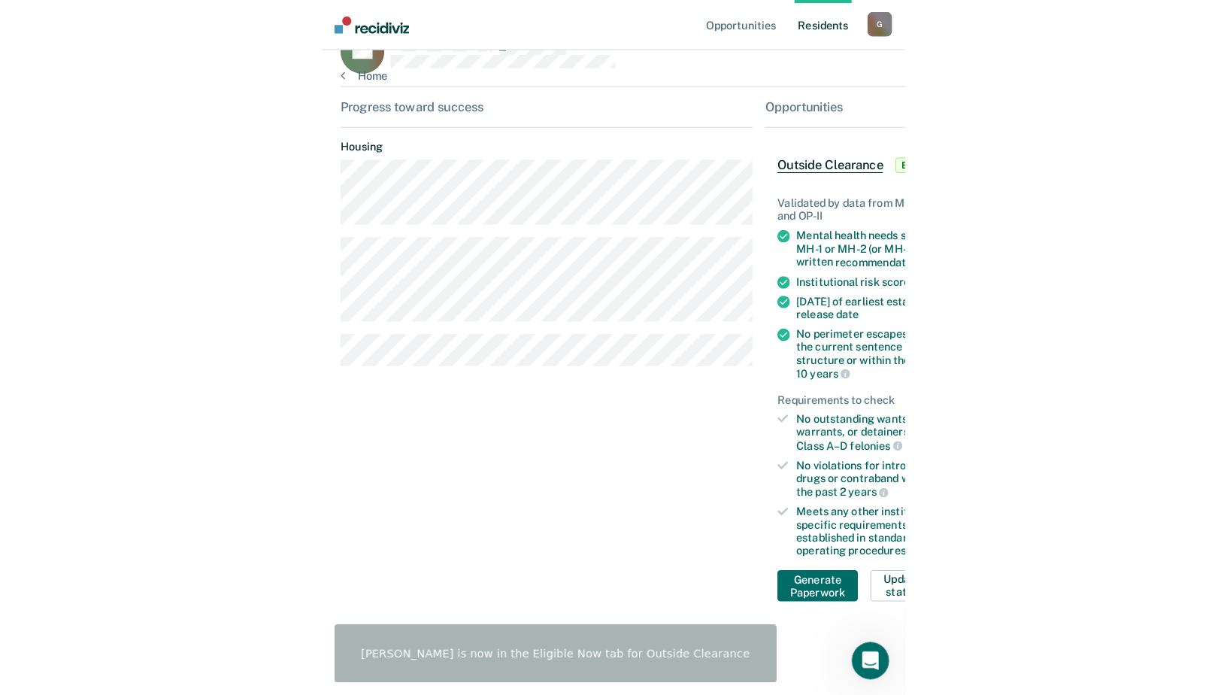
scroll to position [0, 0]
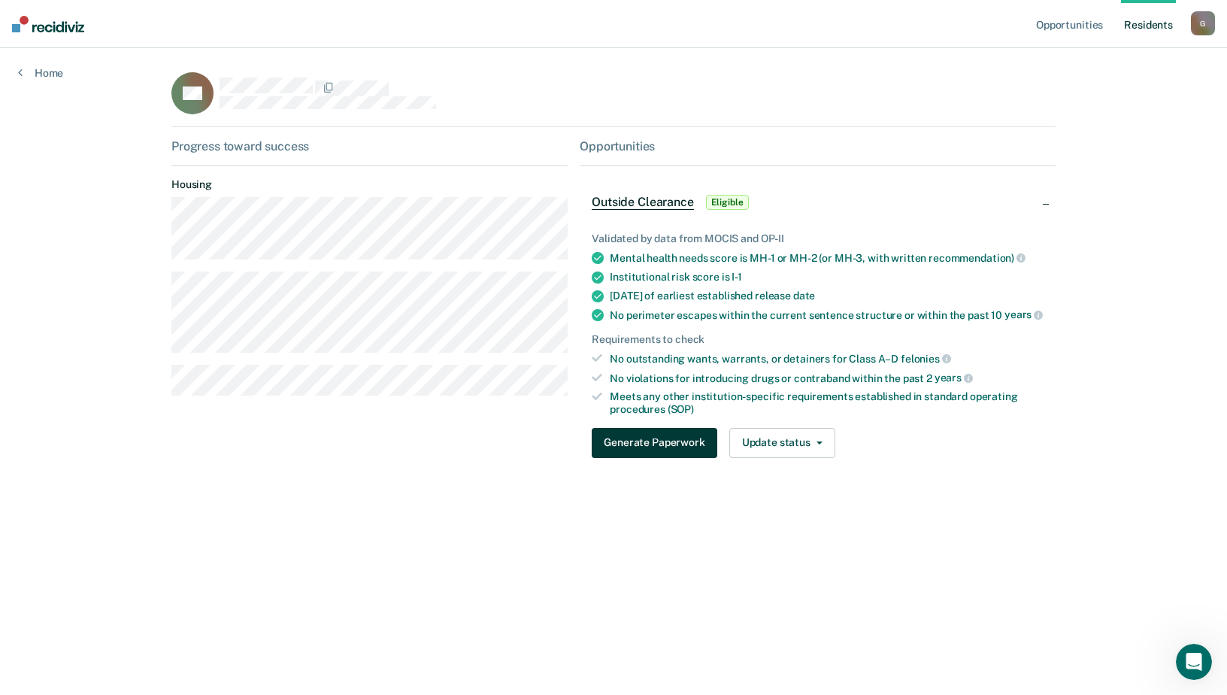
click at [647, 438] on button "Generate Paperwork" at bounding box center [654, 443] width 125 height 30
